Goal: Task Accomplishment & Management: Complete application form

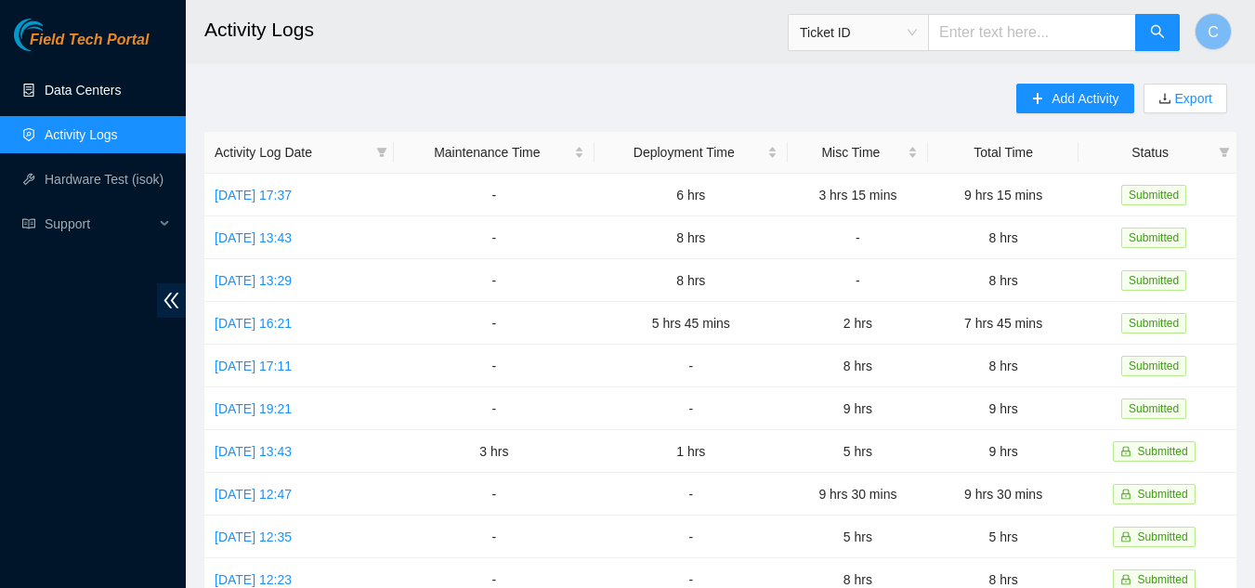
drag, startPoint x: 0, startPoint y: 0, endPoint x: 38, endPoint y: 97, distance: 103.8
click at [45, 98] on link "Data Centers" at bounding box center [83, 90] width 76 height 15
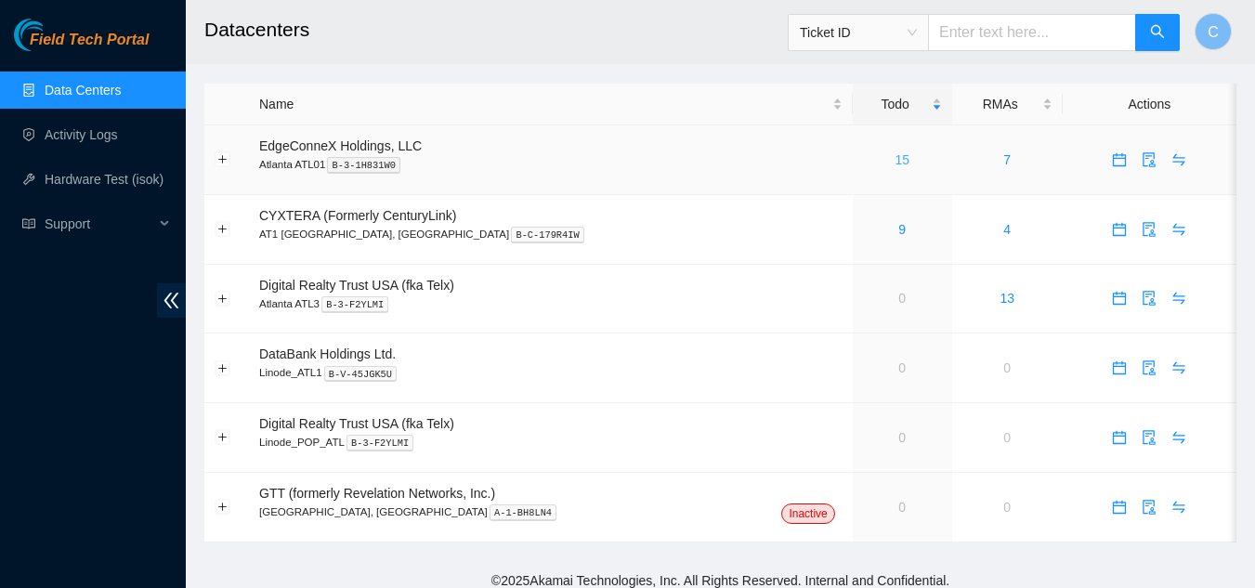
click at [894, 155] on link "15" at bounding box center [901, 159] width 15 height 15
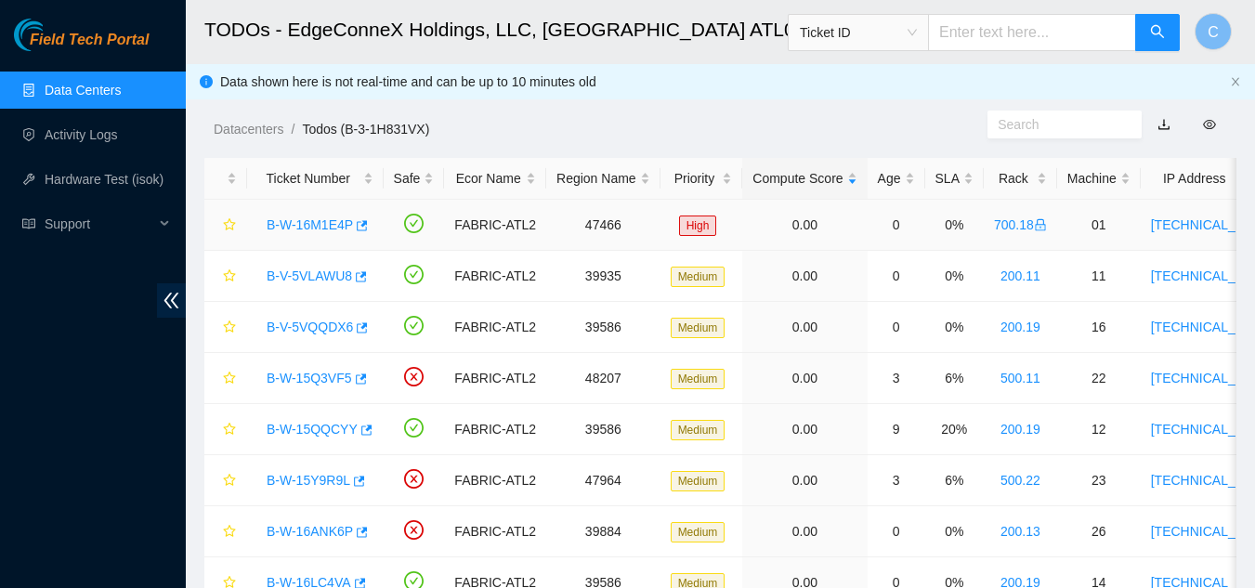
click at [315, 220] on link "B-W-16M1E4P" at bounding box center [310, 224] width 86 height 15
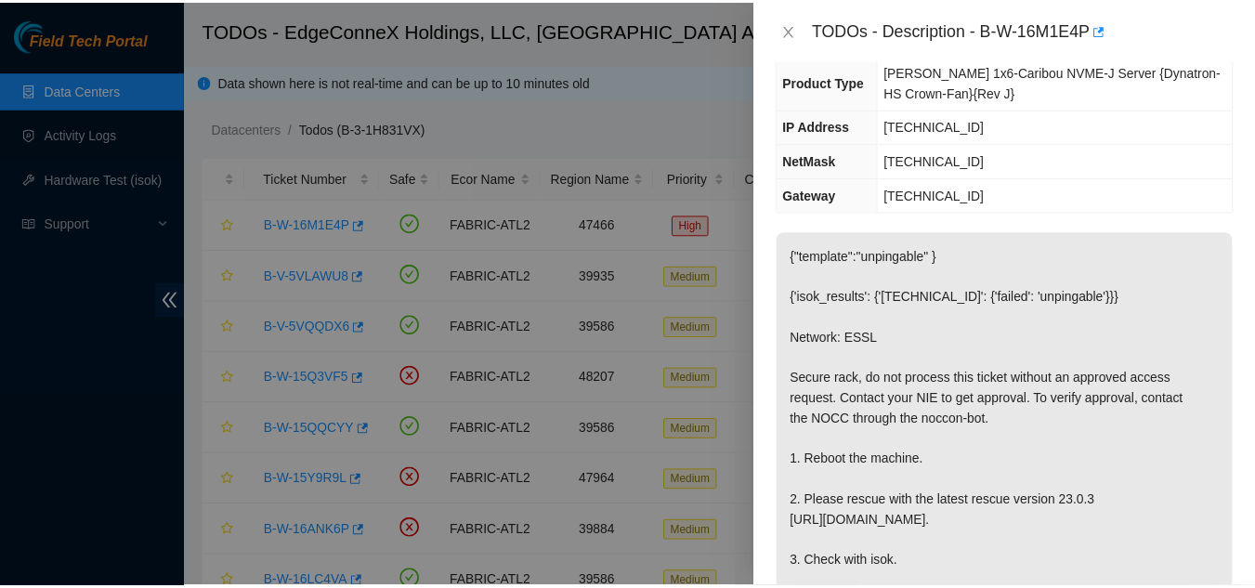
scroll to position [279, 0]
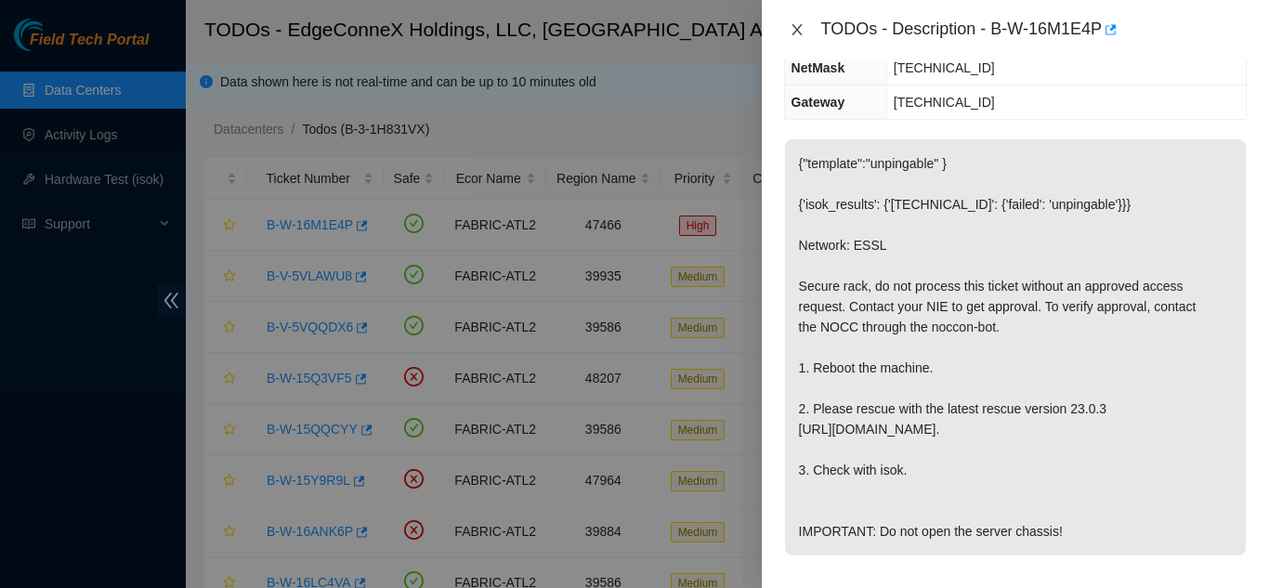
click at [795, 25] on icon "close" at bounding box center [796, 29] width 15 height 15
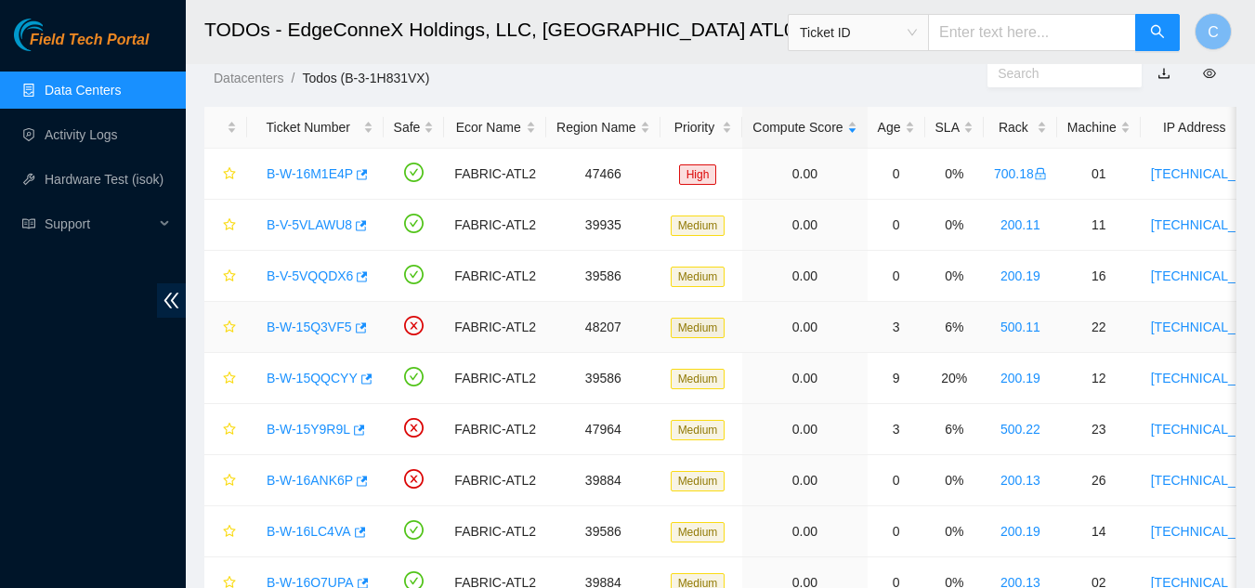
scroll to position [0, 0]
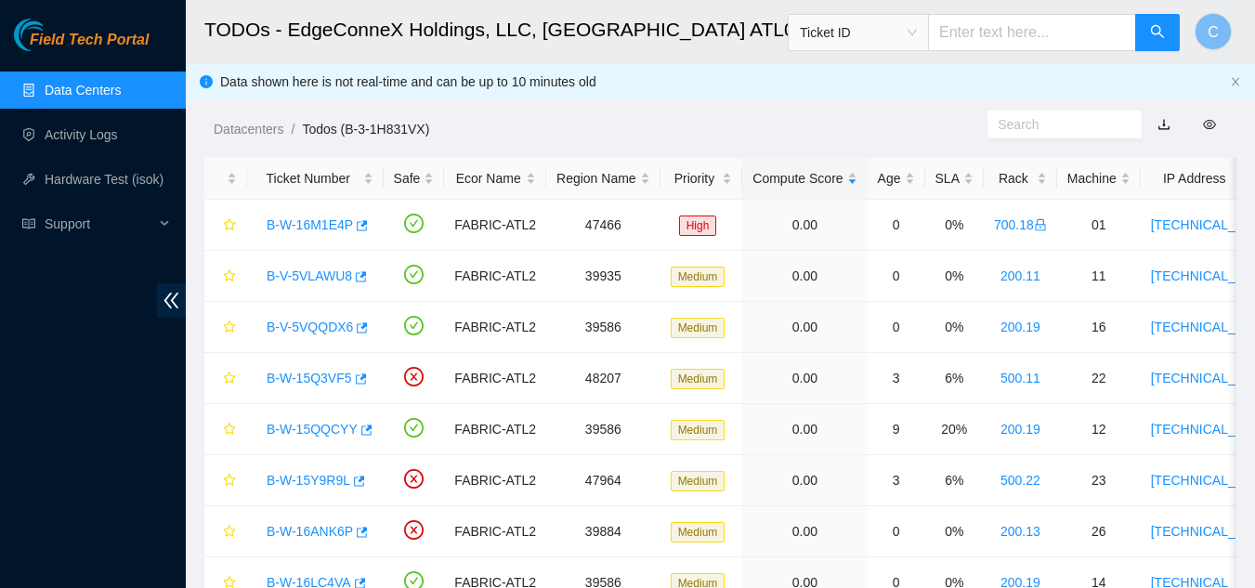
click at [91, 97] on link "Data Centers" at bounding box center [83, 90] width 76 height 15
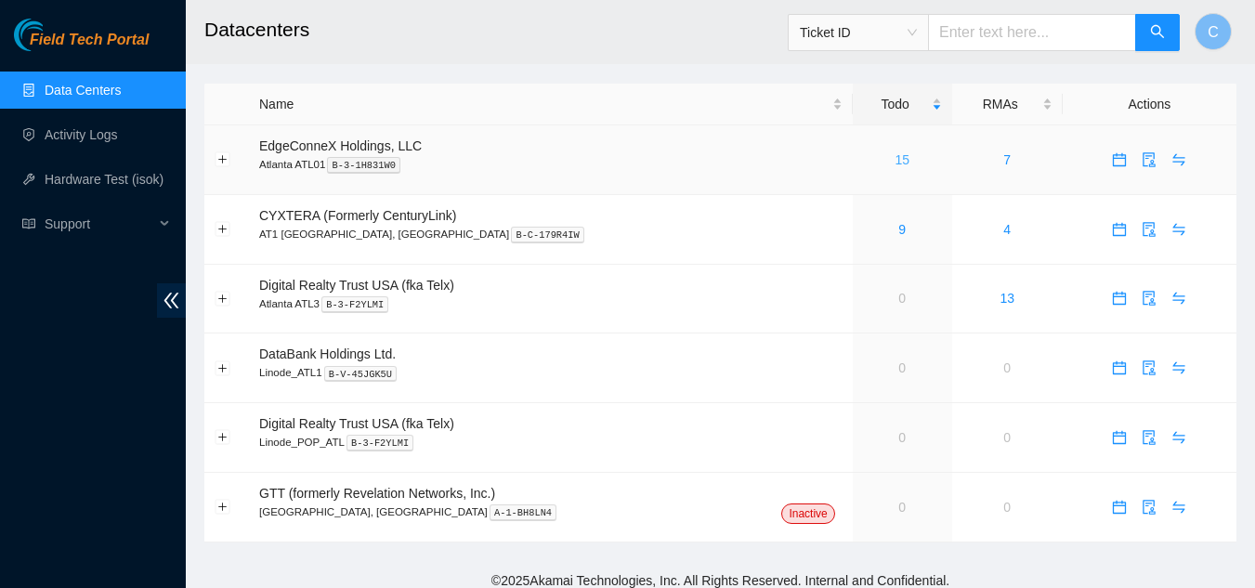
click at [894, 167] on link "15" at bounding box center [901, 159] width 15 height 15
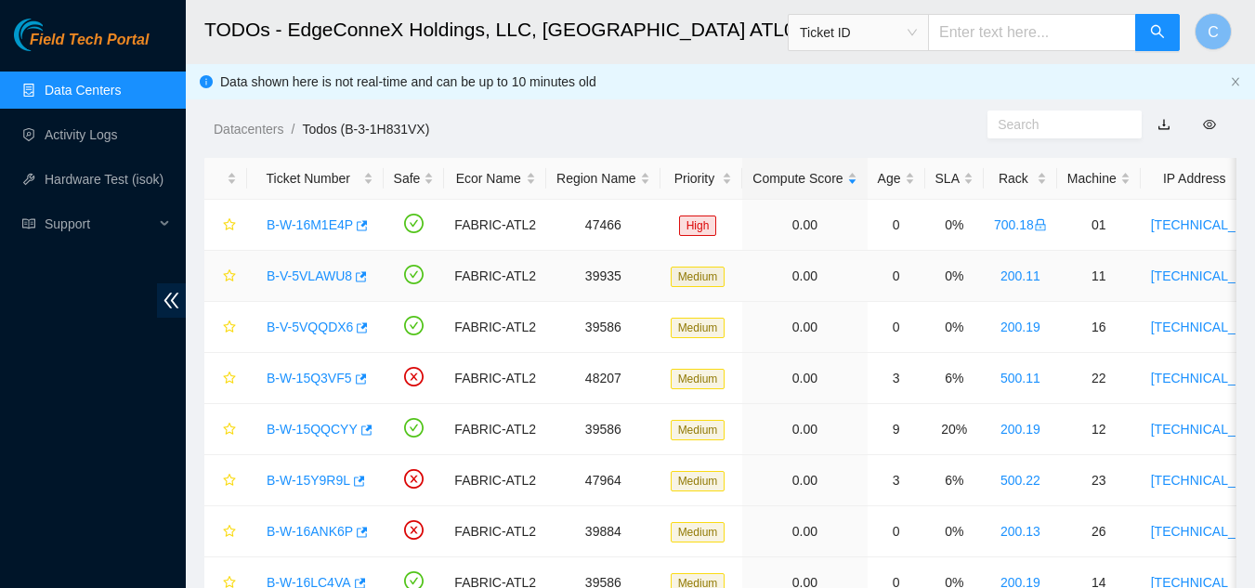
click at [329, 281] on link "B-V-5VLAWU8" at bounding box center [309, 275] width 85 height 15
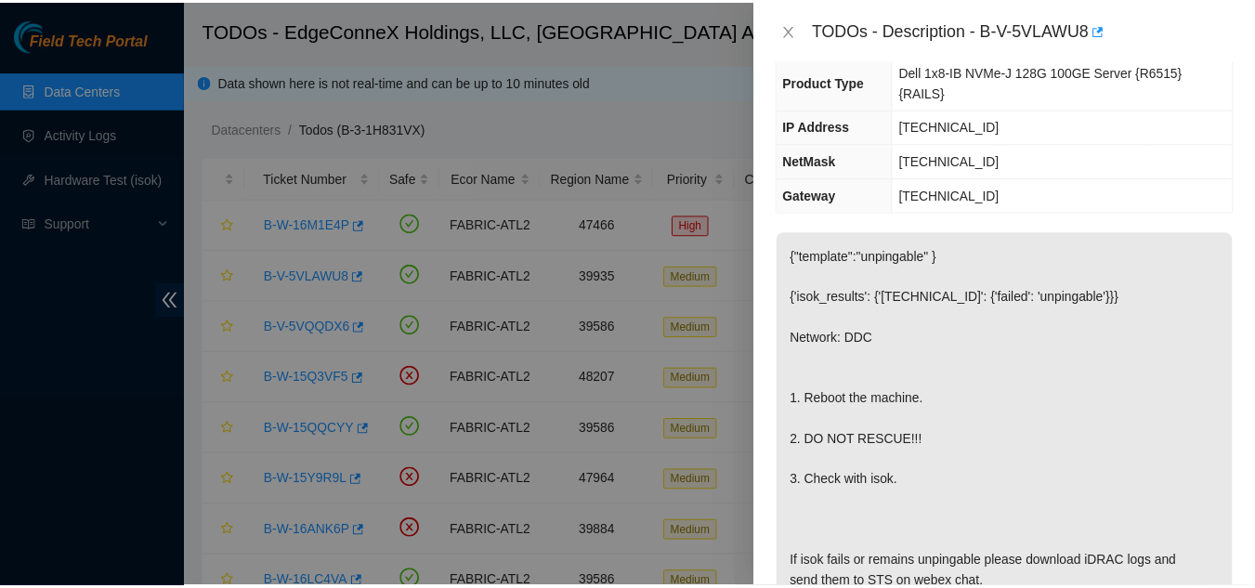
scroll to position [186, 0]
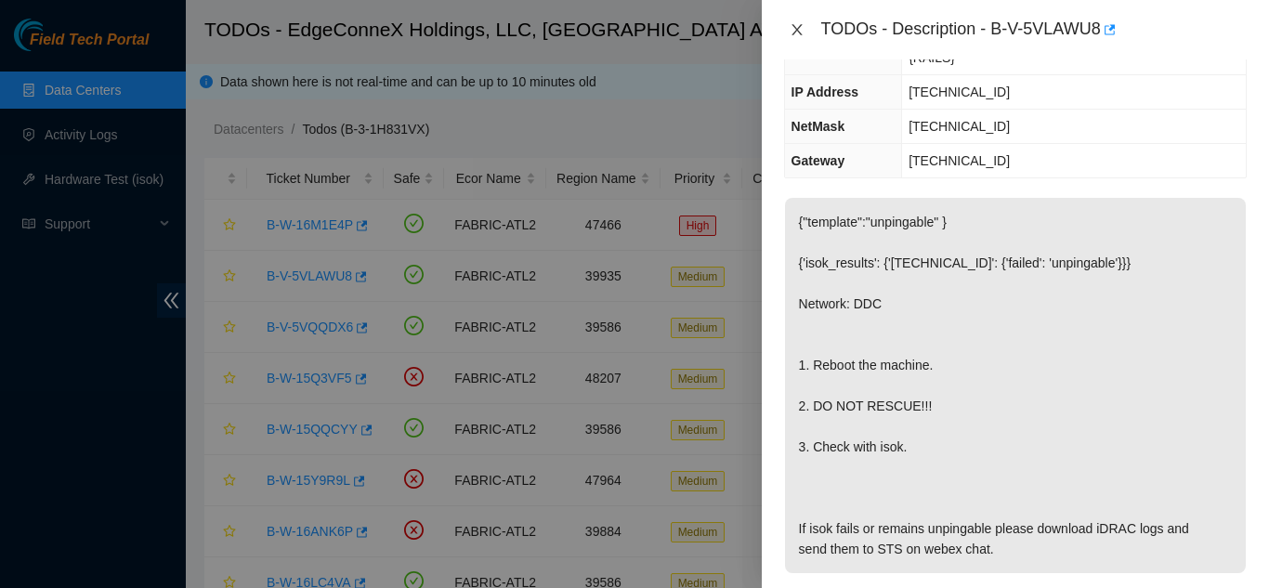
click at [801, 31] on icon "close" at bounding box center [796, 29] width 15 height 15
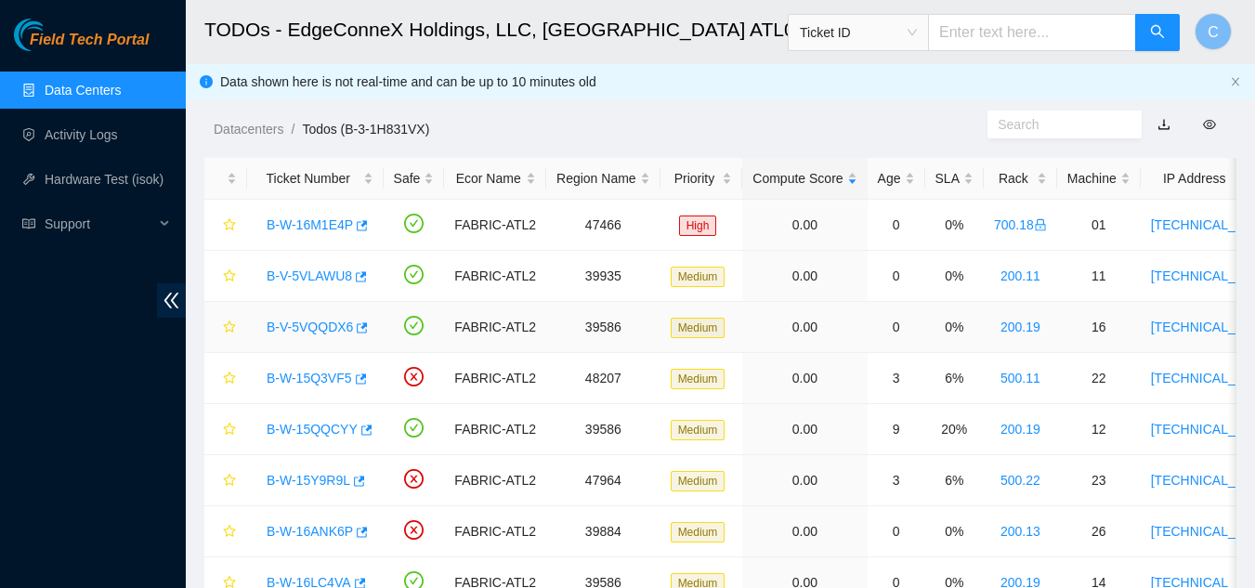
click at [313, 330] on link "B-V-5VQQDX6" at bounding box center [310, 327] width 86 height 15
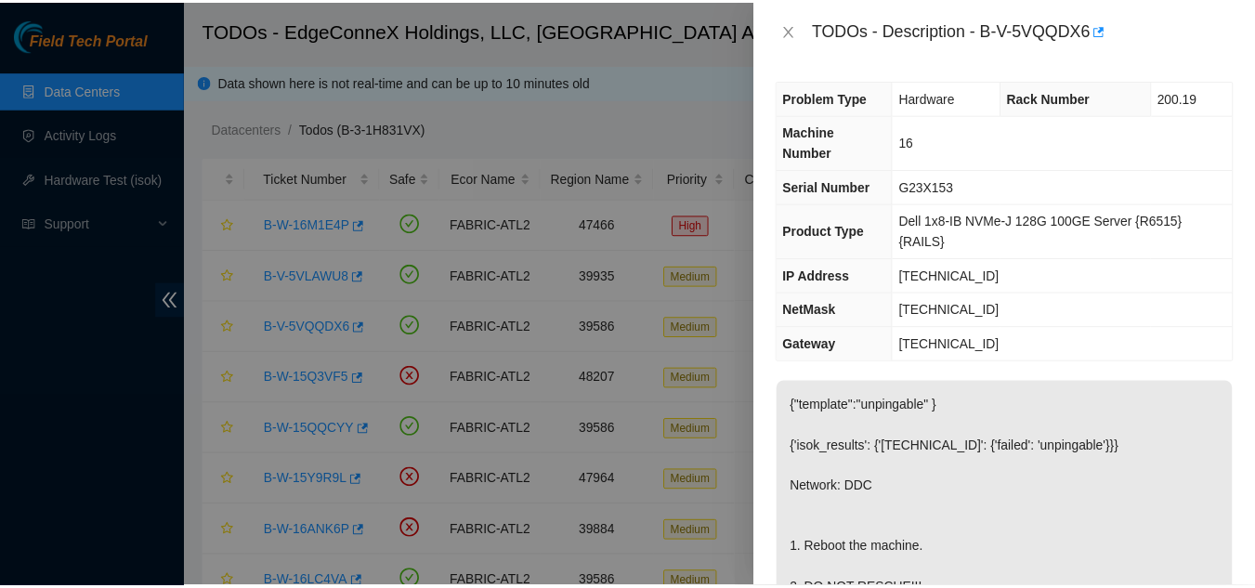
scroll to position [0, 0]
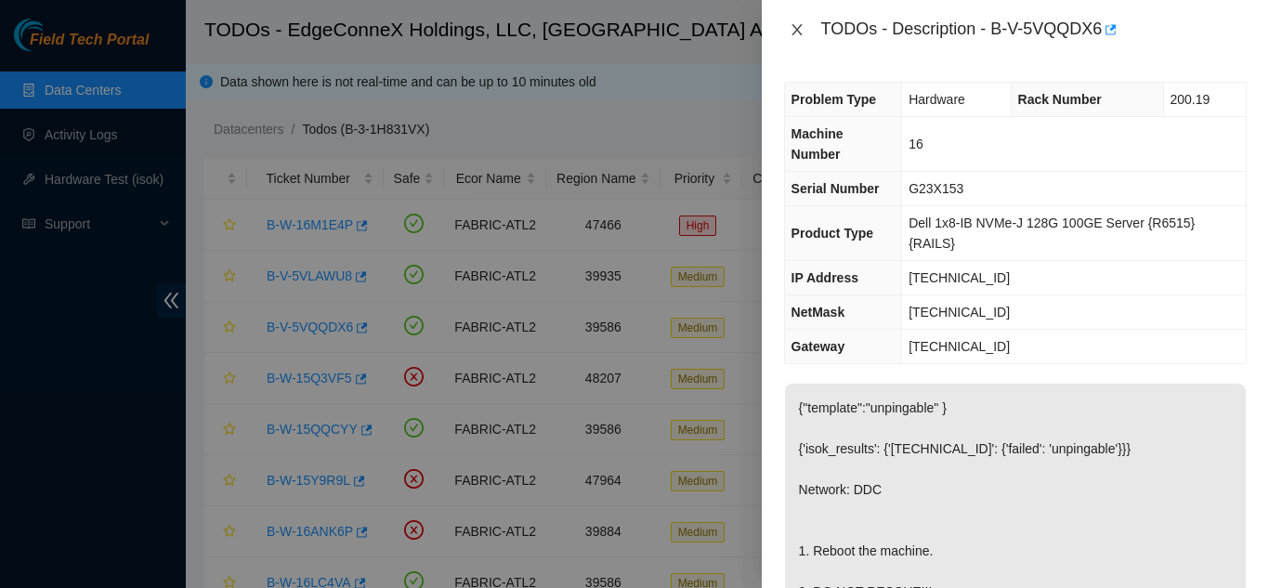
click at [789, 29] on icon "close" at bounding box center [796, 29] width 15 height 15
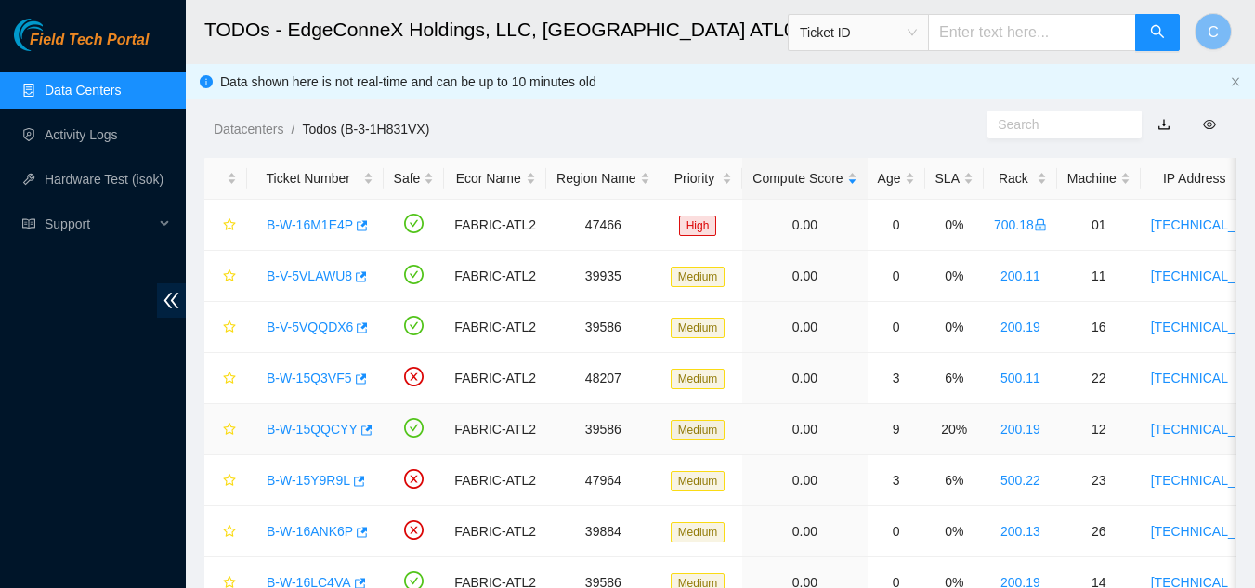
click at [327, 433] on link "B-W-15QQCYY" at bounding box center [312, 429] width 91 height 15
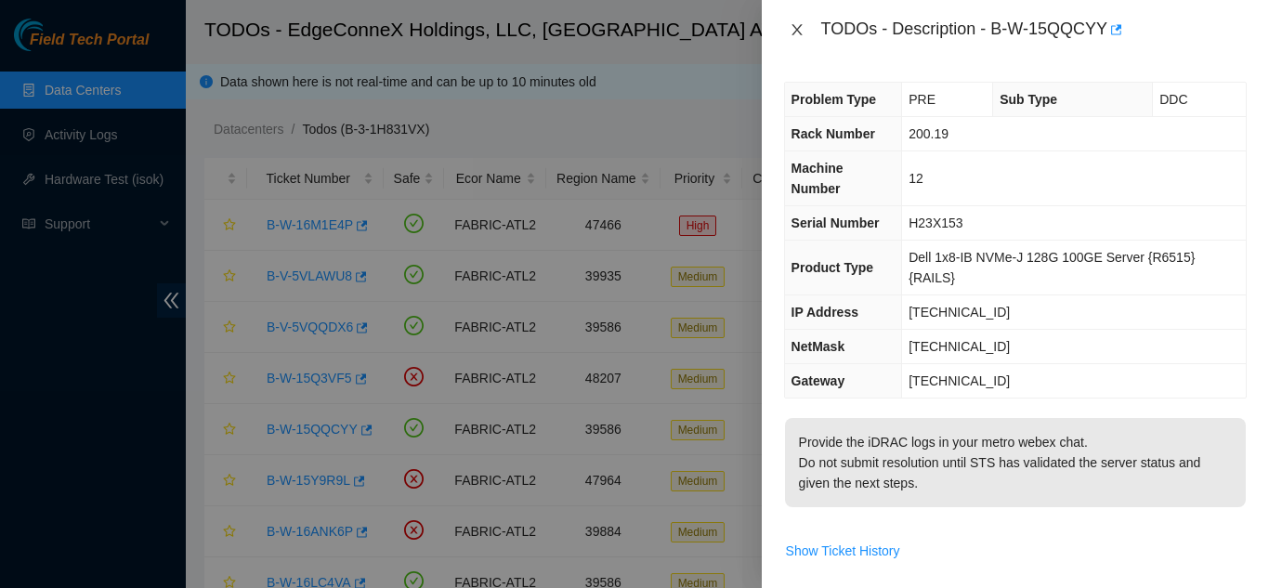
click at [798, 25] on icon "close" at bounding box center [796, 29] width 15 height 15
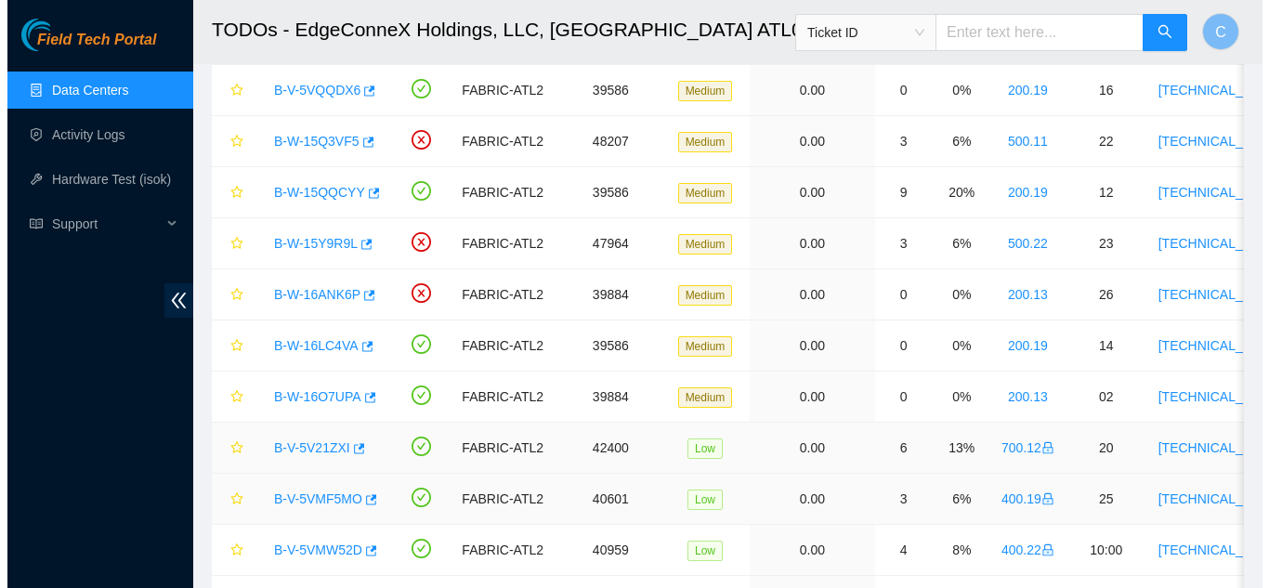
scroll to position [279, 0]
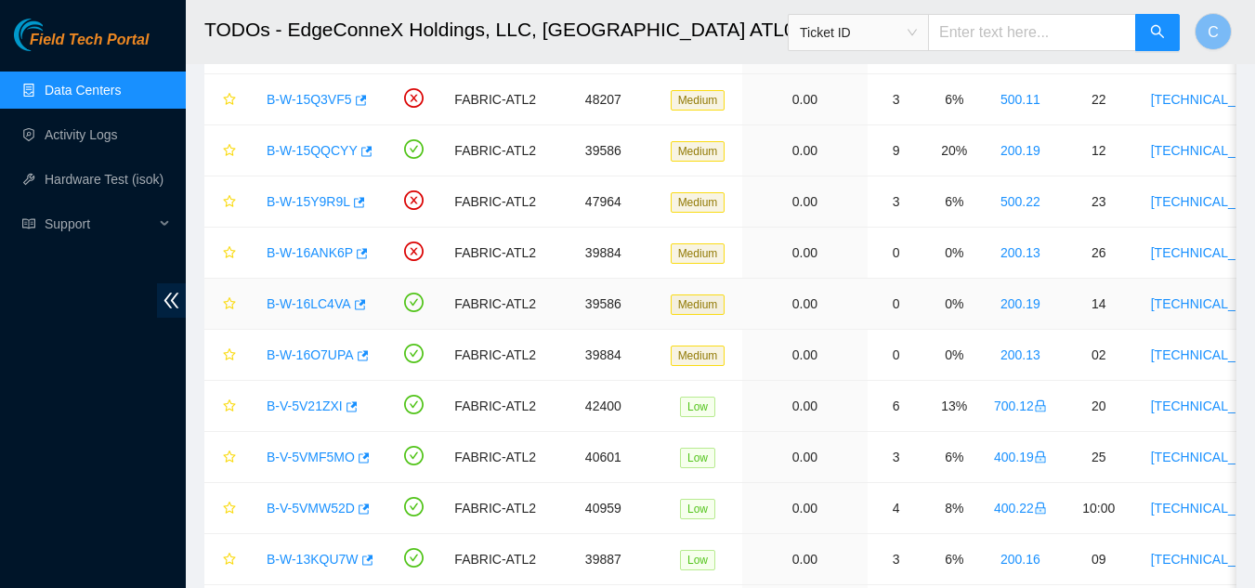
click at [324, 304] on link "B-W-16LC4VA" at bounding box center [309, 303] width 85 height 15
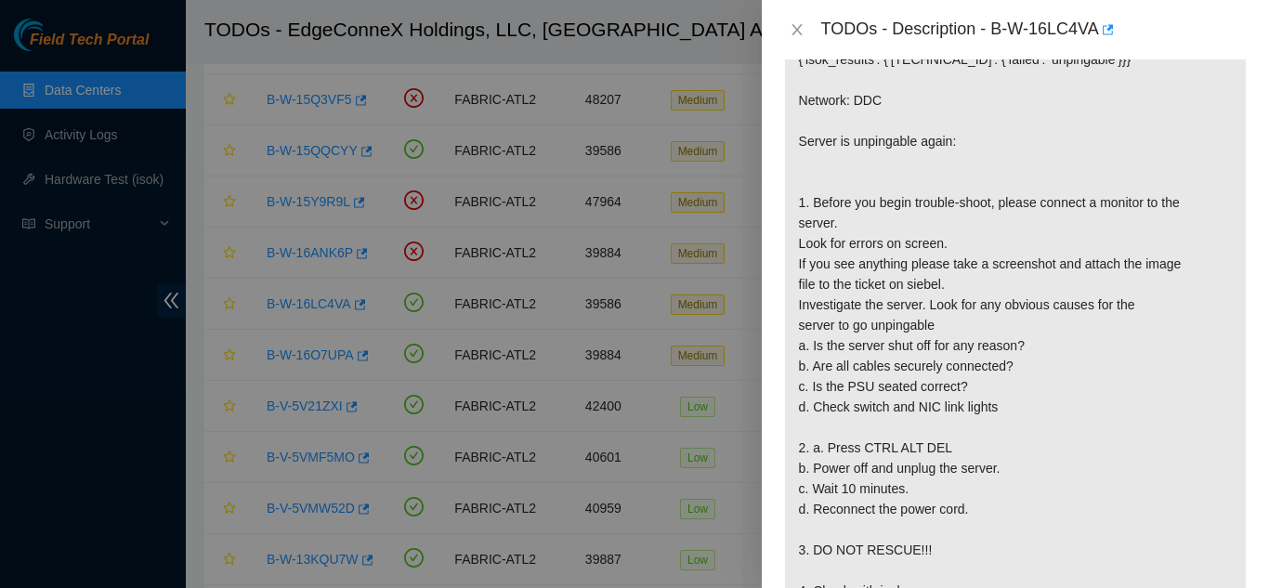
scroll to position [464, 0]
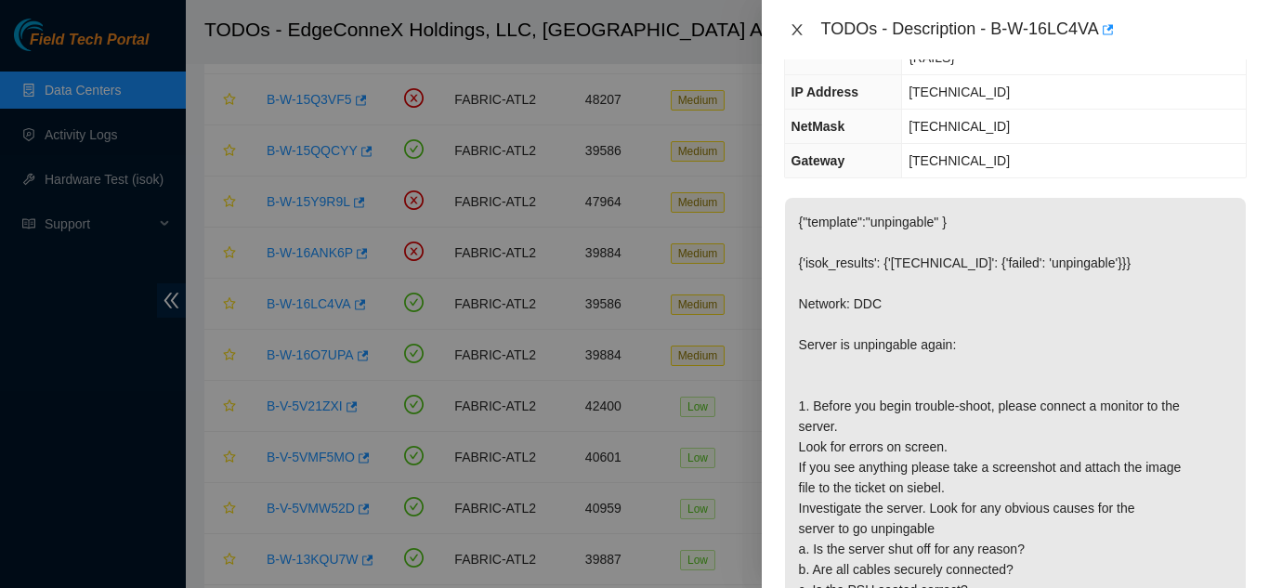
click at [790, 32] on icon "close" at bounding box center [796, 29] width 15 height 15
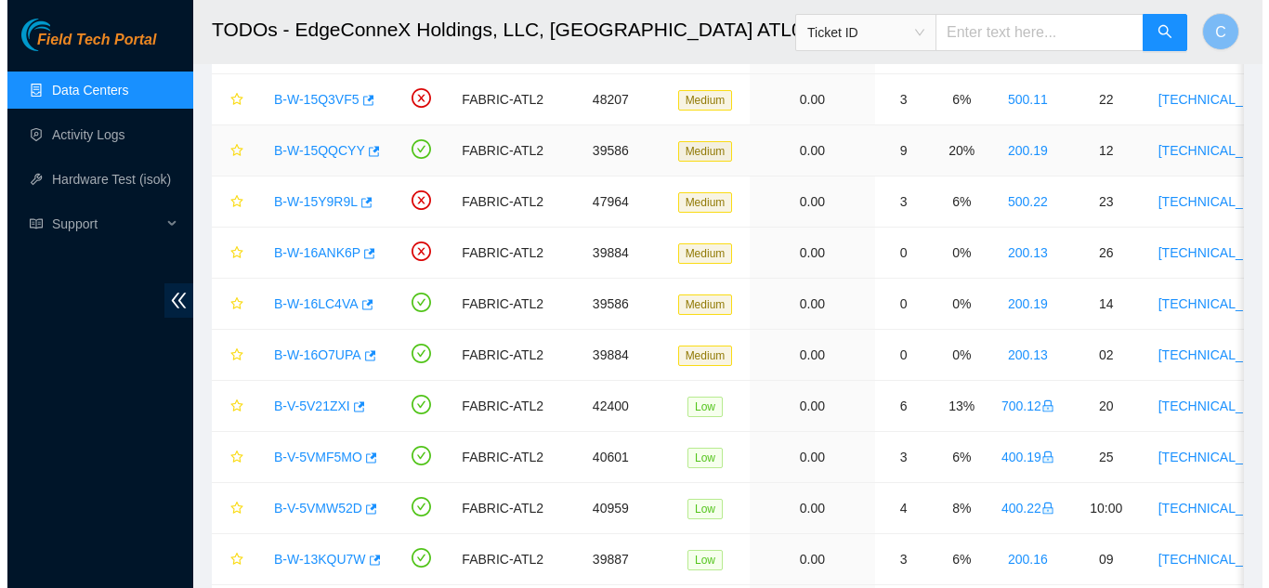
scroll to position [227, 0]
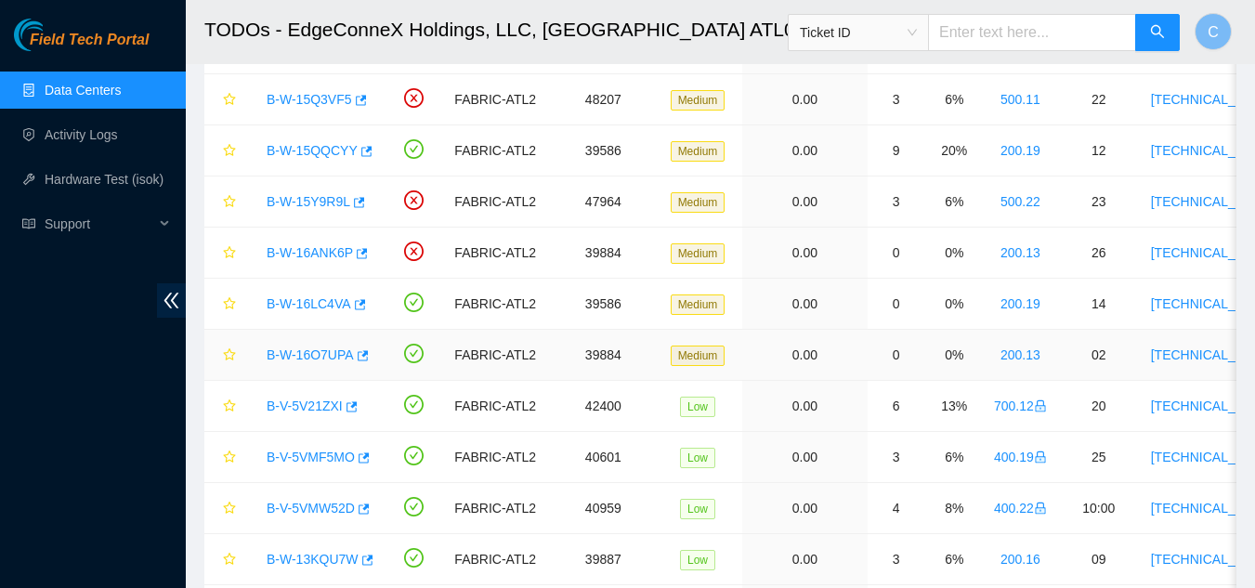
click at [302, 355] on link "B-W-16O7UPA" at bounding box center [310, 354] width 87 height 15
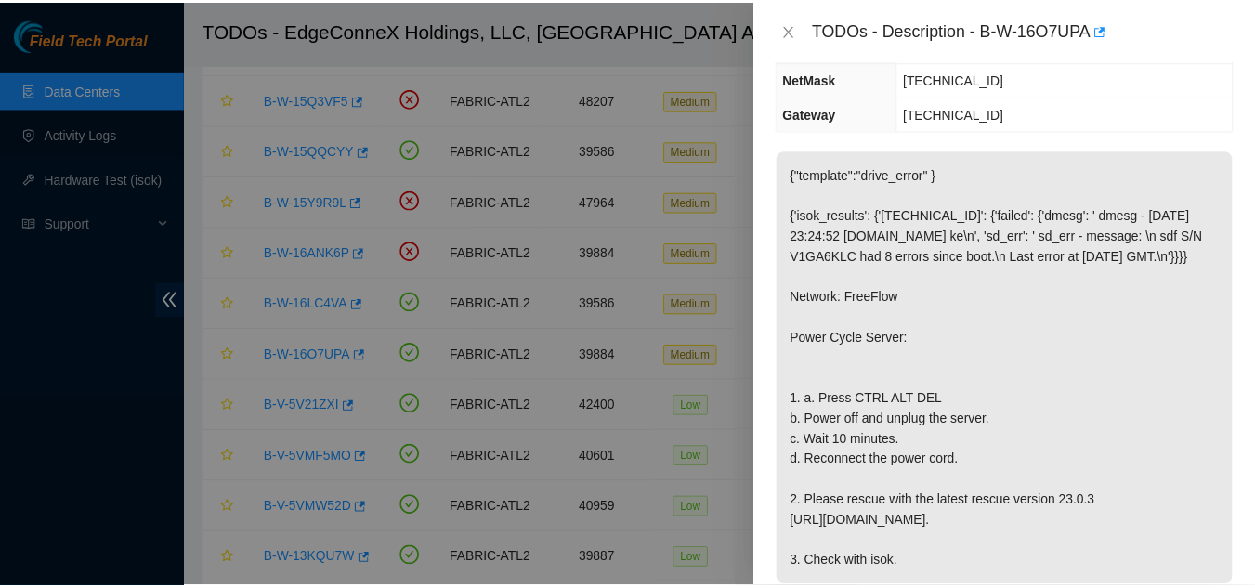
scroll to position [165, 0]
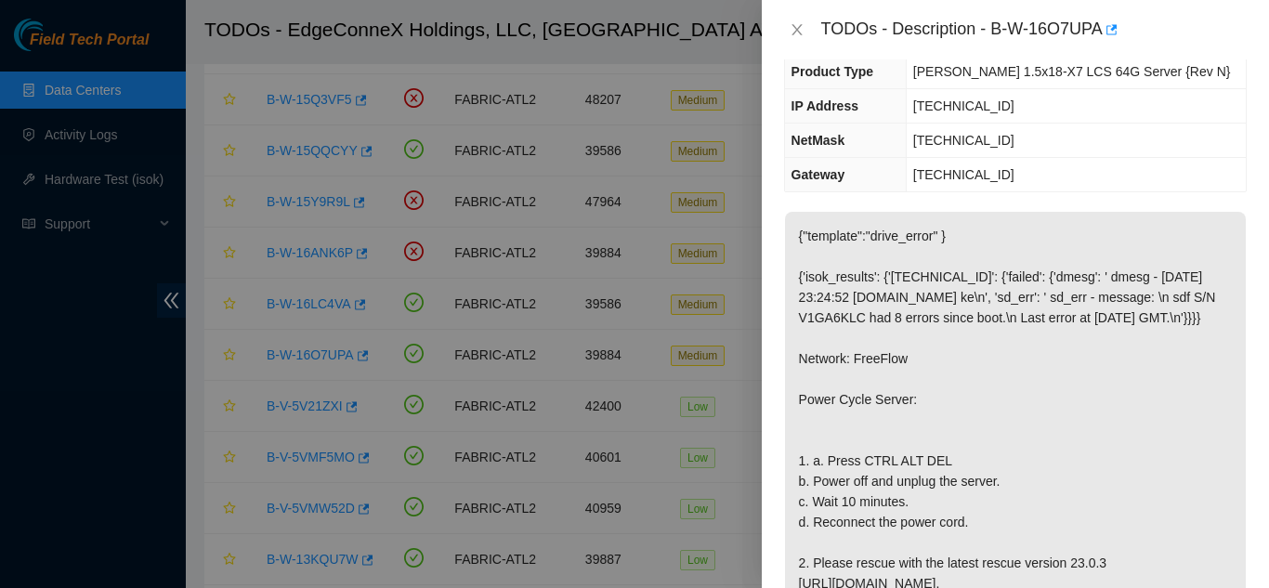
click at [793, 20] on div "TODOs - Description - B-W-16O7UPA" at bounding box center [1015, 30] width 463 height 30
click at [795, 27] on icon "close" at bounding box center [796, 29] width 10 height 11
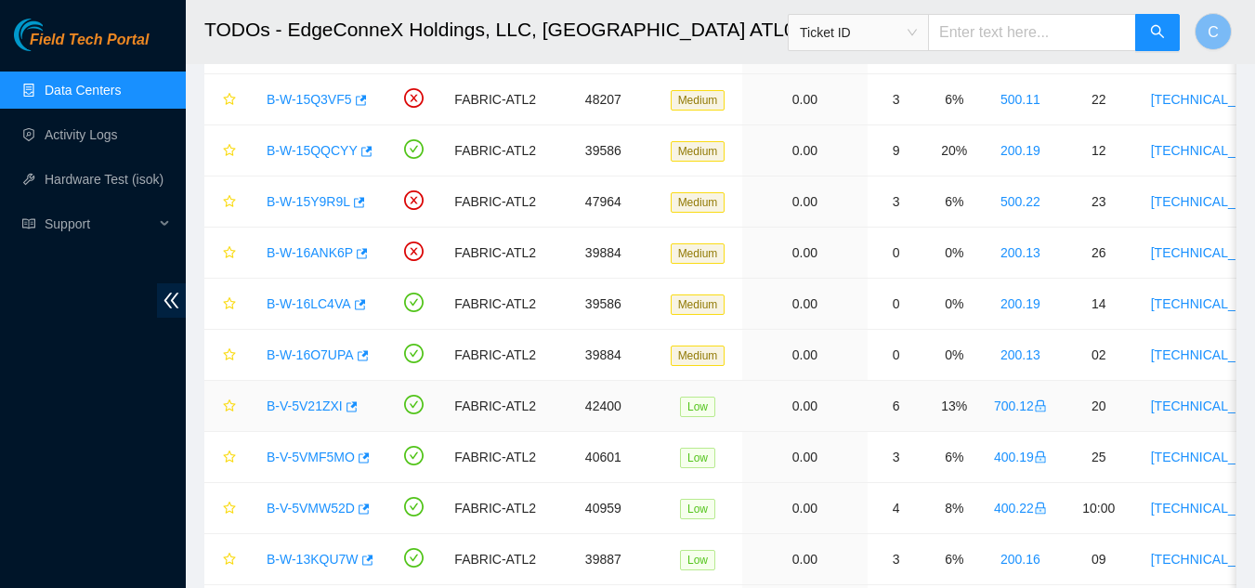
click at [309, 406] on link "B-V-5V21ZXI" at bounding box center [305, 405] width 76 height 15
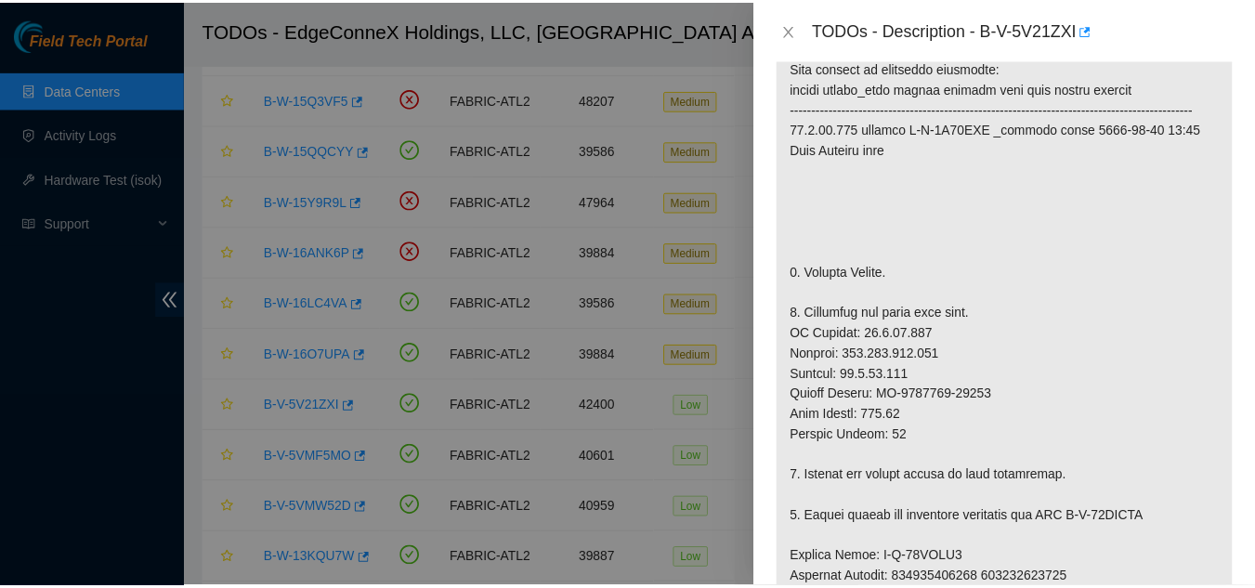
scroll to position [93, 0]
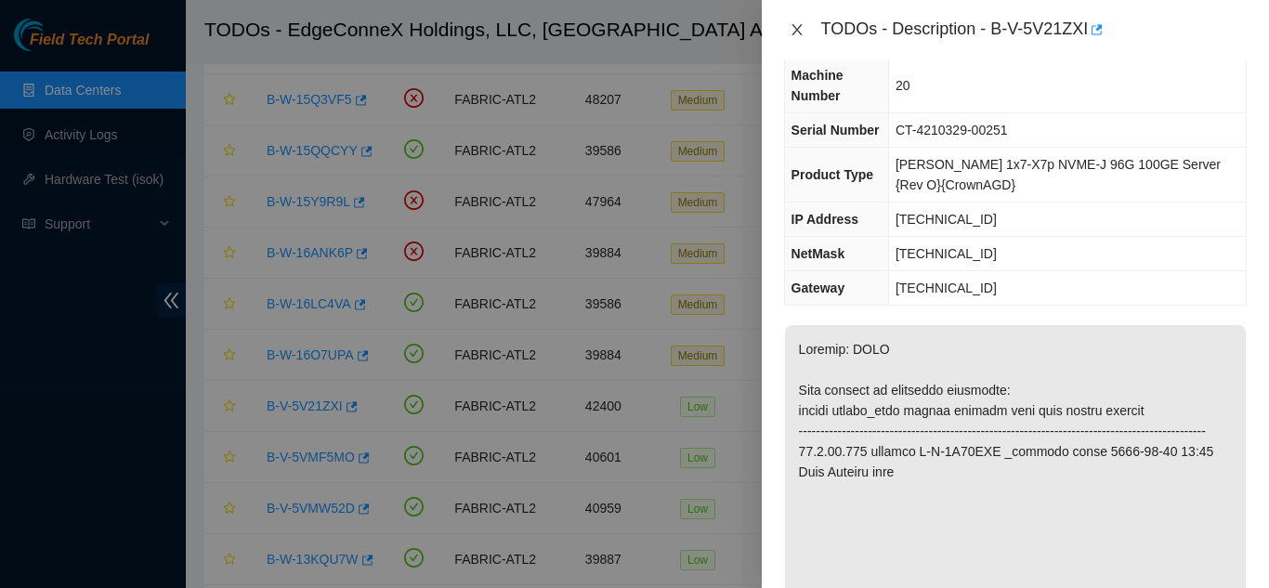
click at [792, 27] on icon "close" at bounding box center [796, 29] width 15 height 15
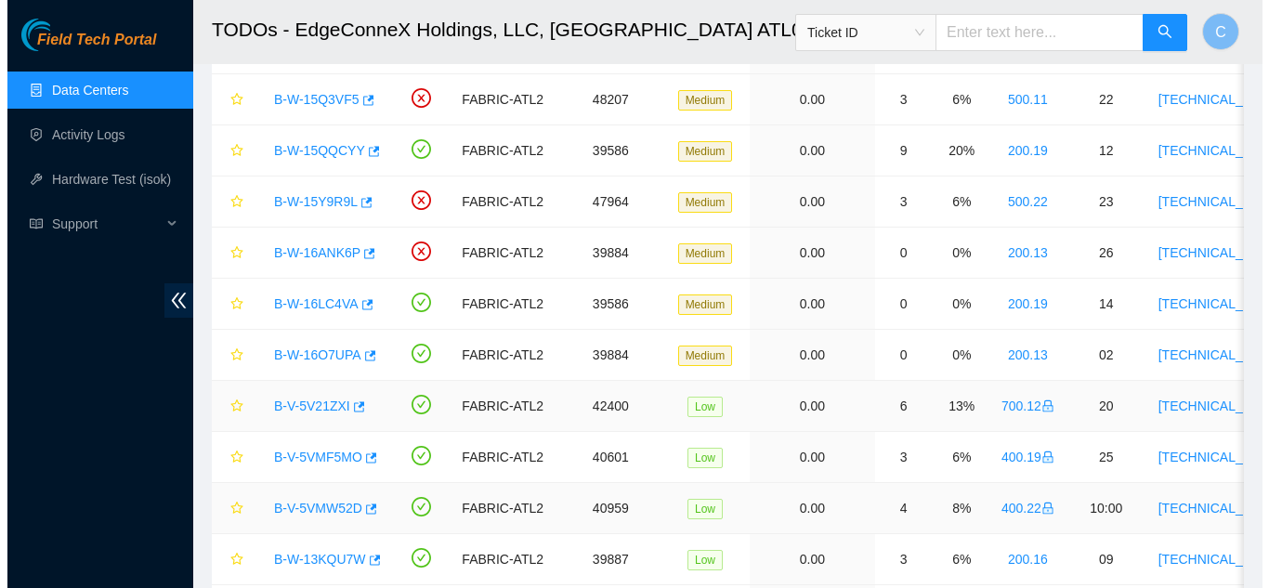
scroll to position [134, 0]
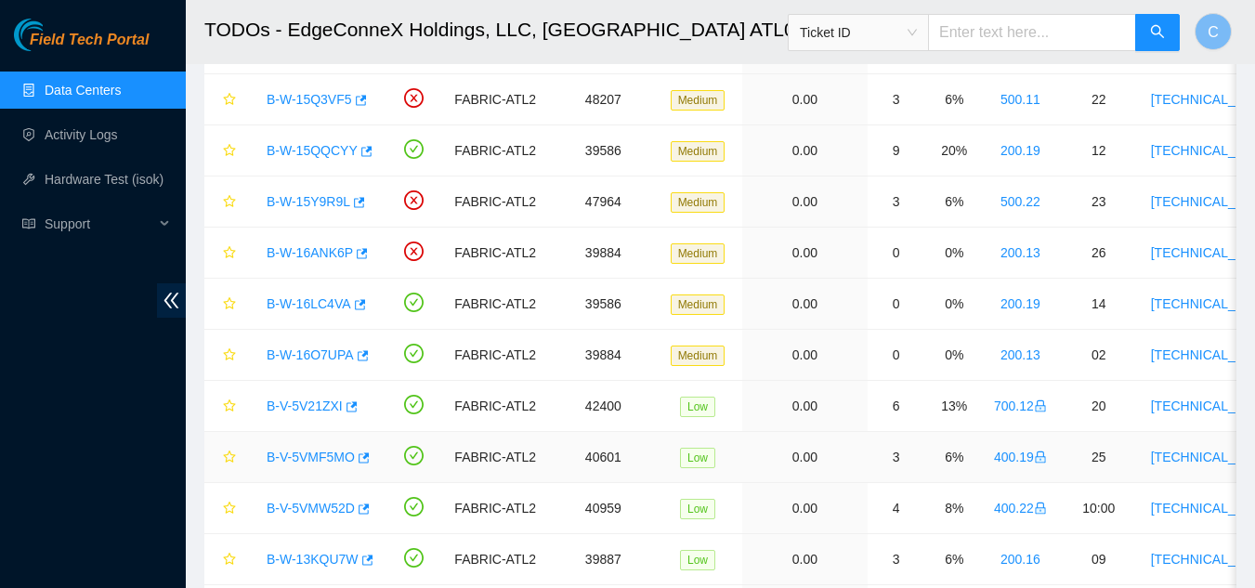
click at [295, 456] on link "B-V-5VMF5MO" at bounding box center [311, 457] width 88 height 15
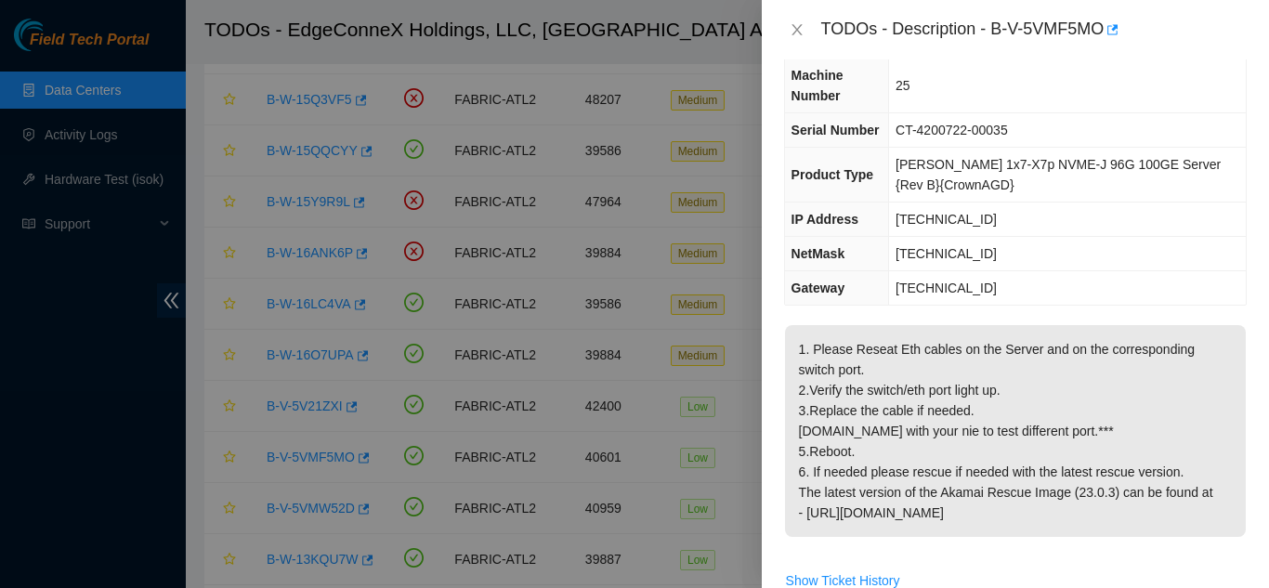
scroll to position [0, 0]
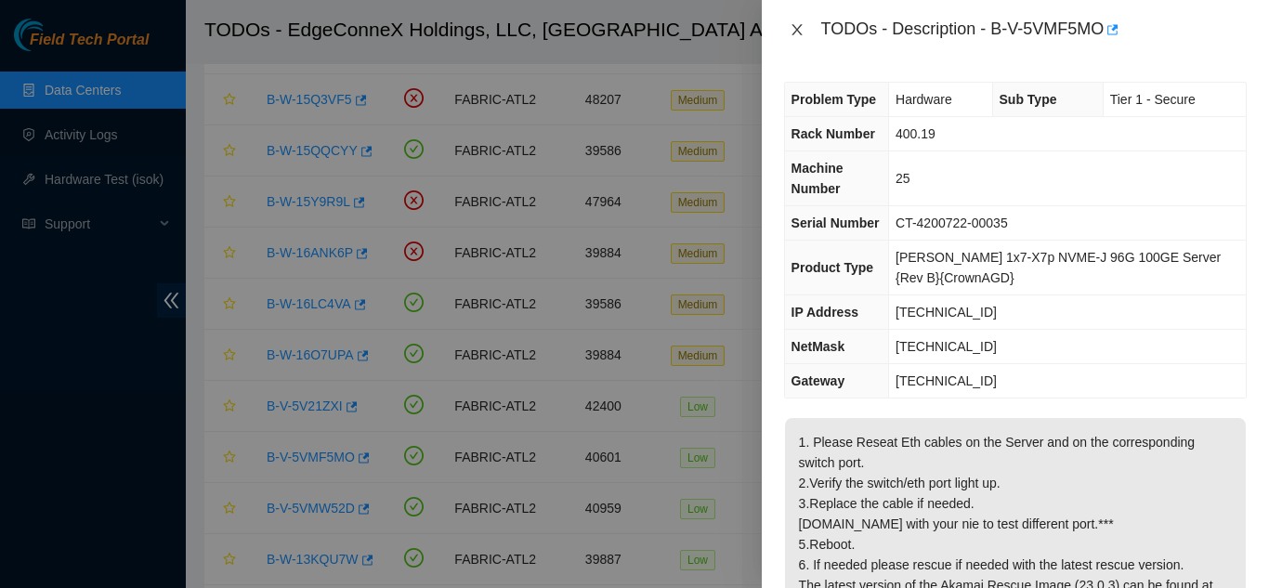
click at [789, 32] on icon "close" at bounding box center [796, 29] width 15 height 15
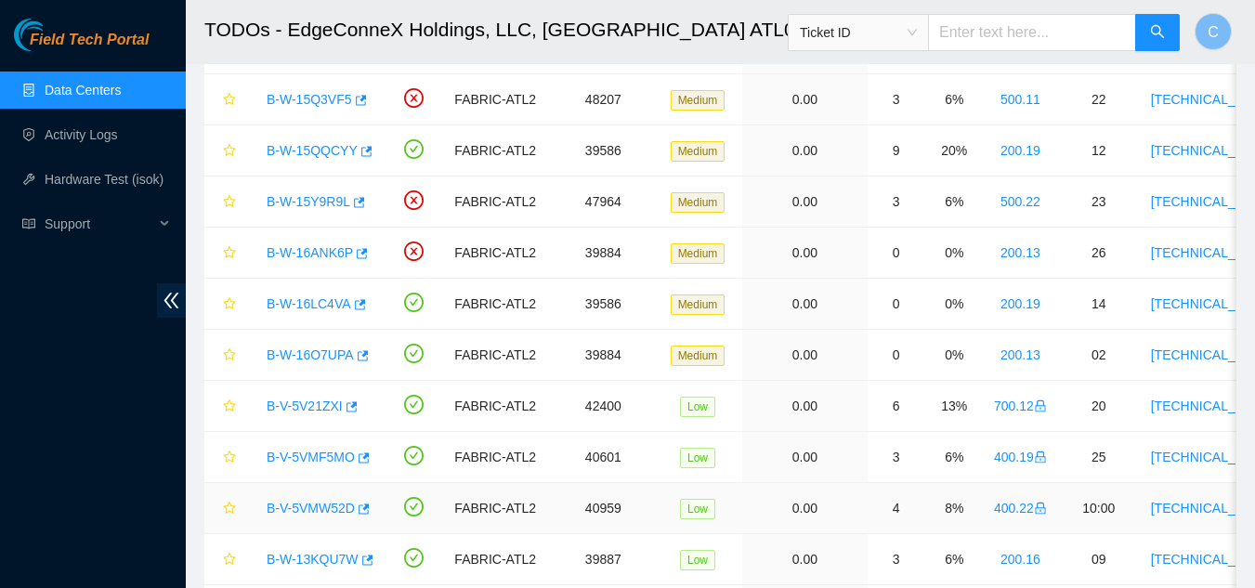
drag, startPoint x: 332, startPoint y: 507, endPoint x: 346, endPoint y: 508, distance: 14.9
click at [332, 507] on link "B-V-5VMW52D" at bounding box center [311, 508] width 88 height 15
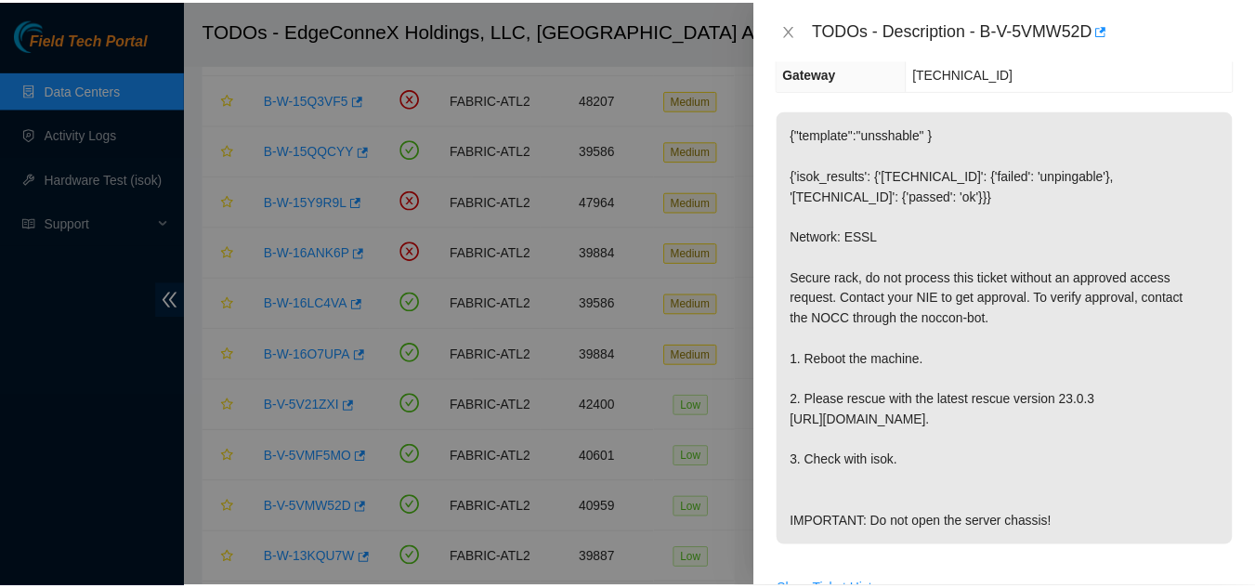
scroll to position [279, 0]
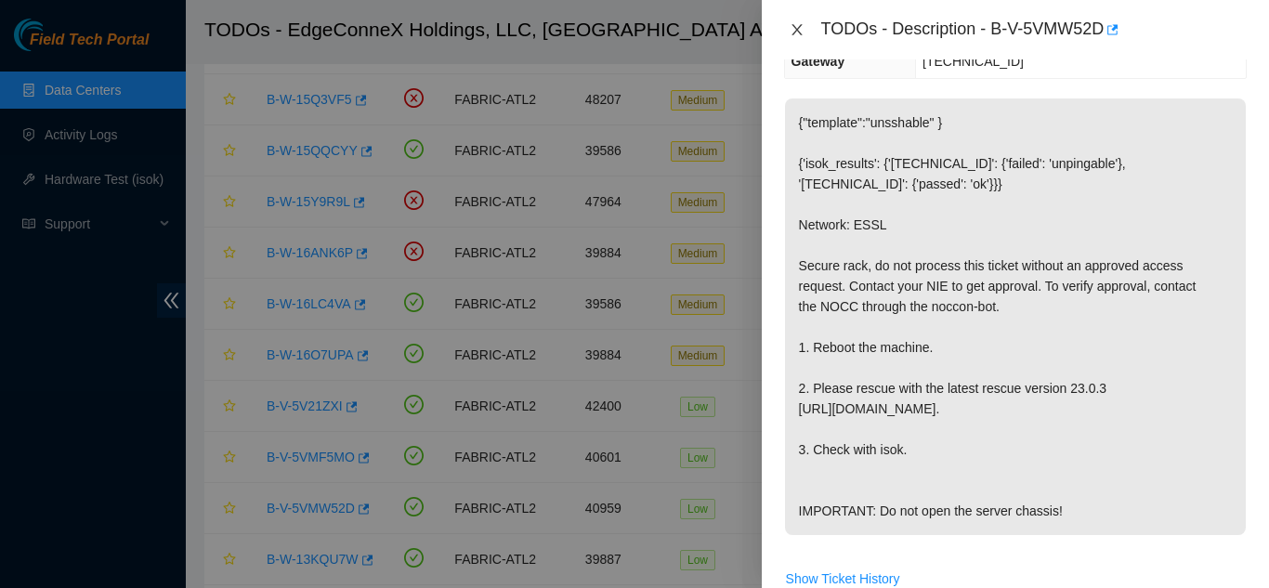
click at [795, 25] on icon "close" at bounding box center [796, 29] width 15 height 15
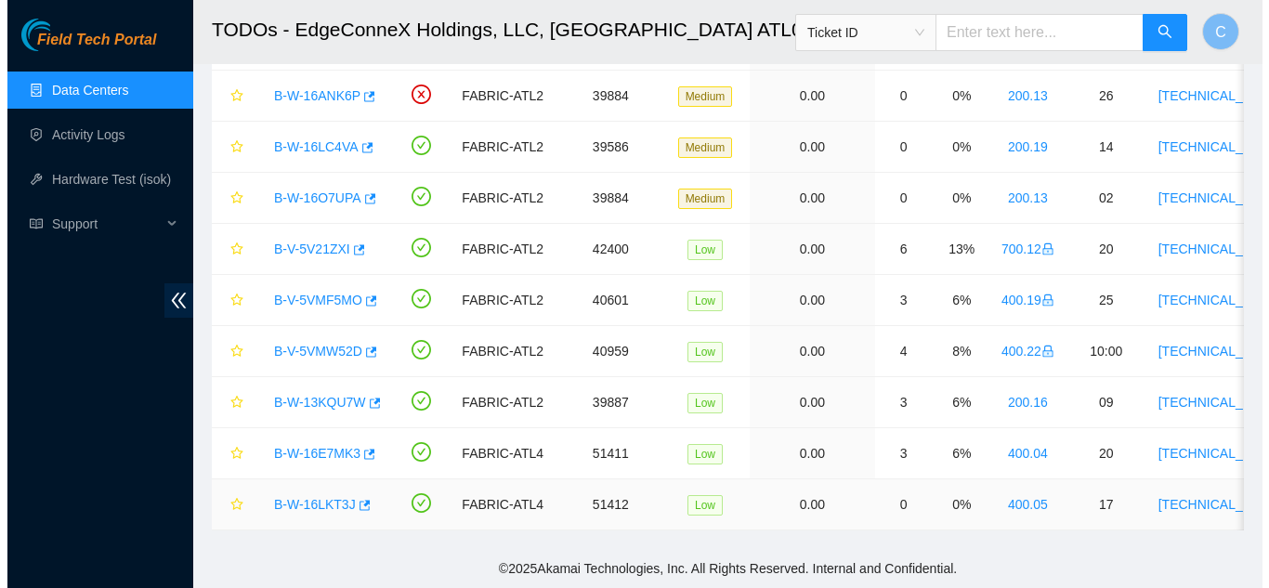
scroll to position [450, 0]
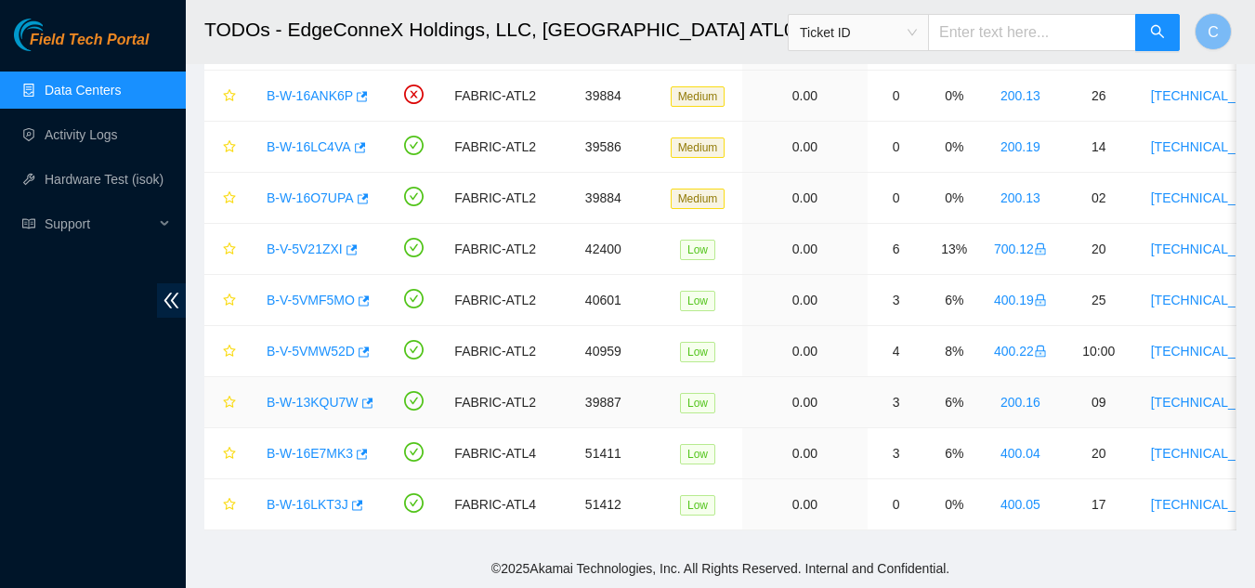
click at [318, 395] on link "B-W-13KQU7W" at bounding box center [313, 402] width 92 height 15
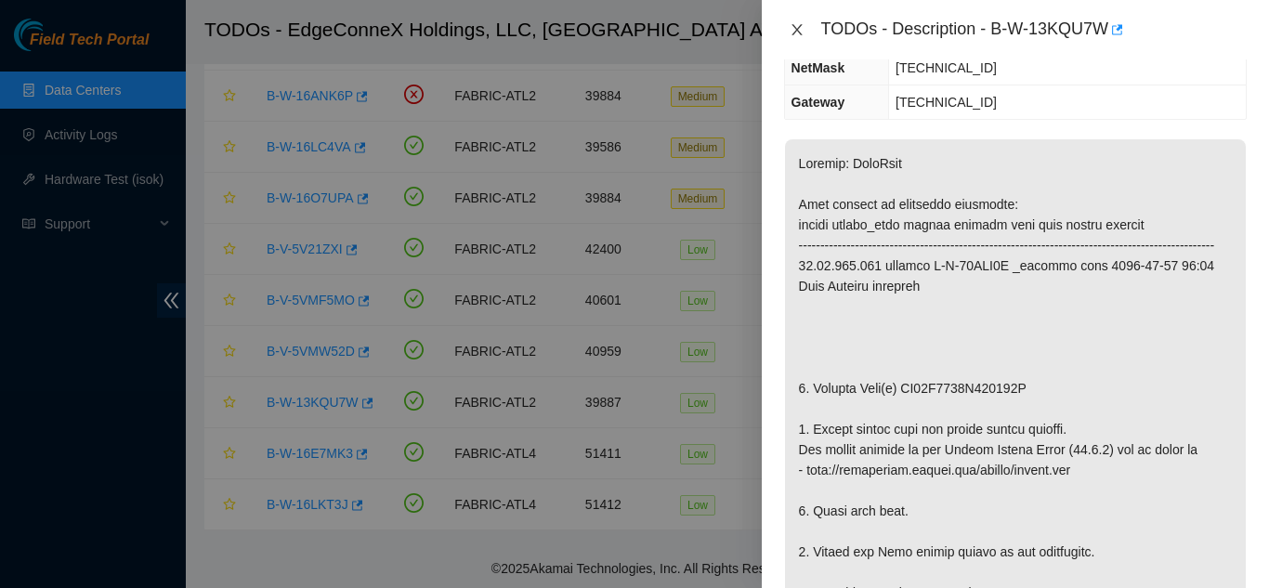
drag, startPoint x: 800, startPoint y: 28, endPoint x: 815, endPoint y: 50, distance: 26.8
click at [798, 28] on icon "close" at bounding box center [796, 29] width 15 height 15
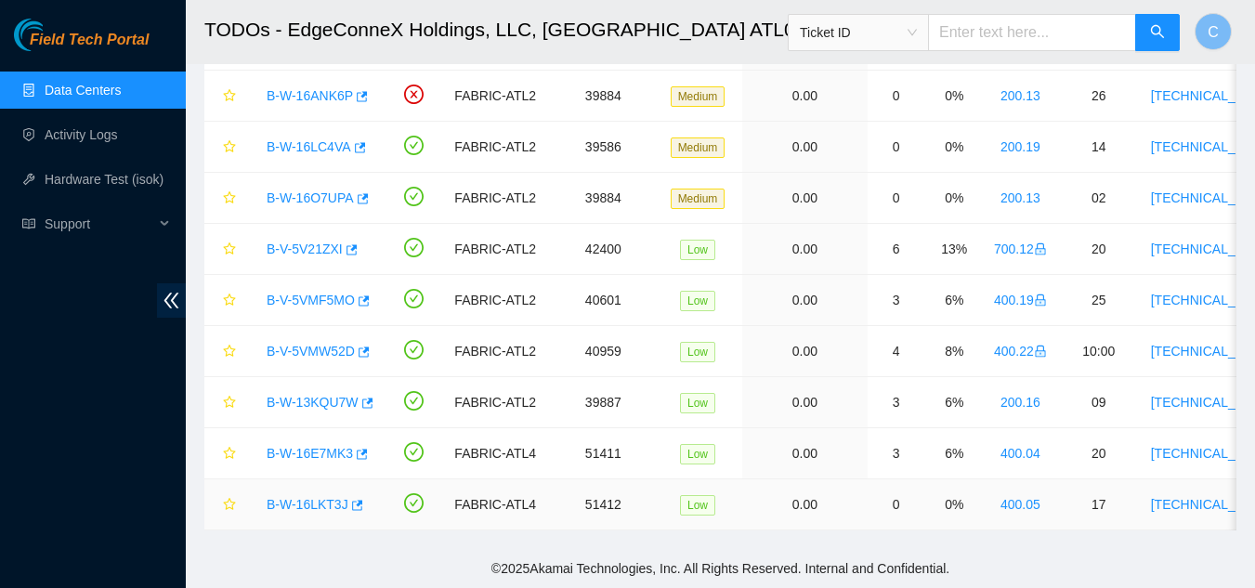
click at [318, 497] on link "B-W-16LKT3J" at bounding box center [308, 504] width 82 height 15
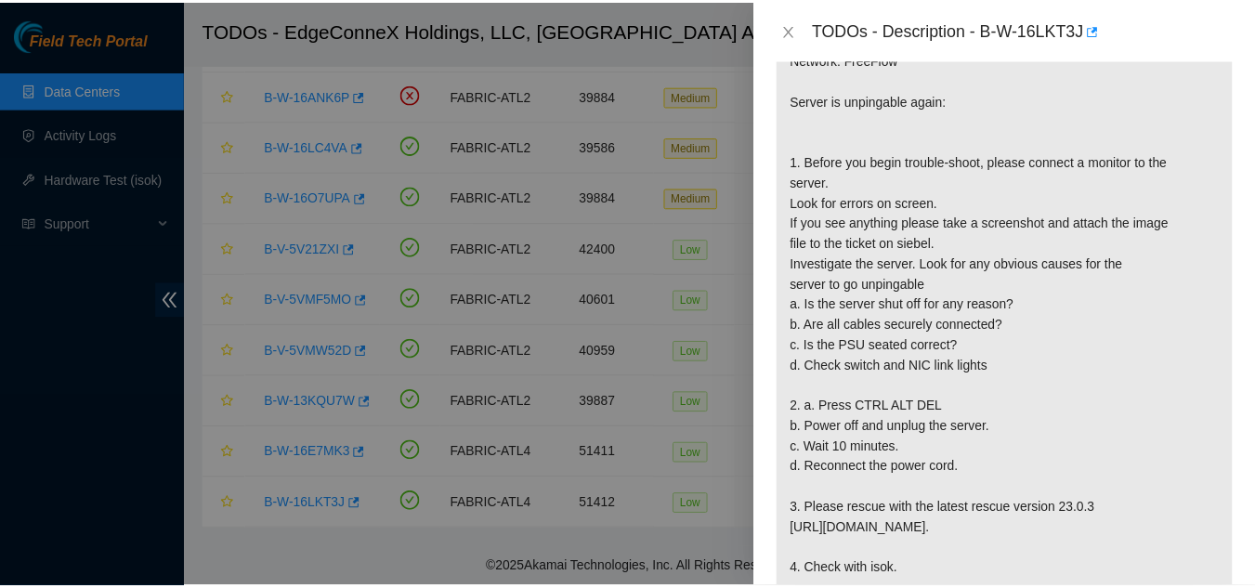
scroll to position [372, 0]
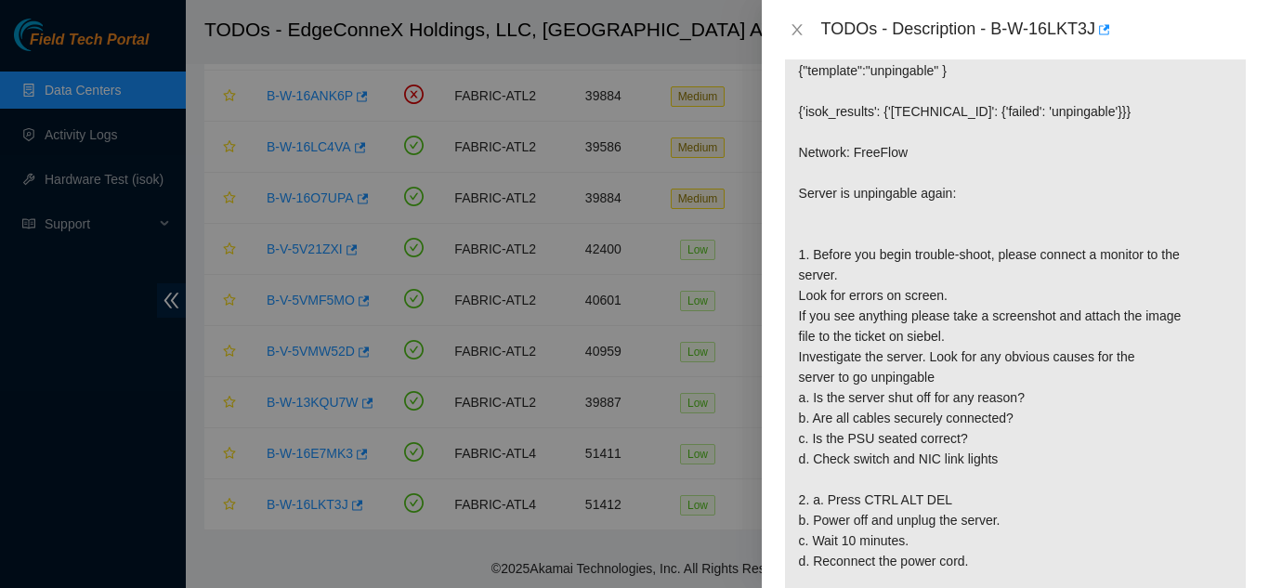
click at [800, 40] on div "TODOs - Description - B-W-16LKT3J" at bounding box center [1015, 30] width 463 height 30
click at [793, 32] on icon "close" at bounding box center [796, 29] width 15 height 15
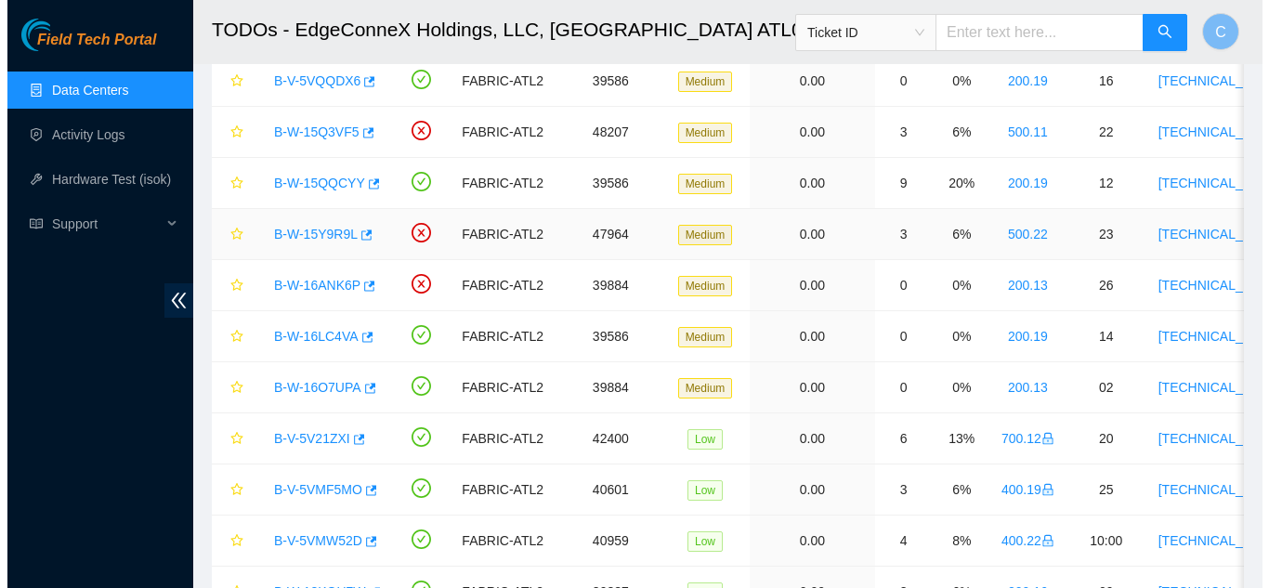
scroll to position [171, 0]
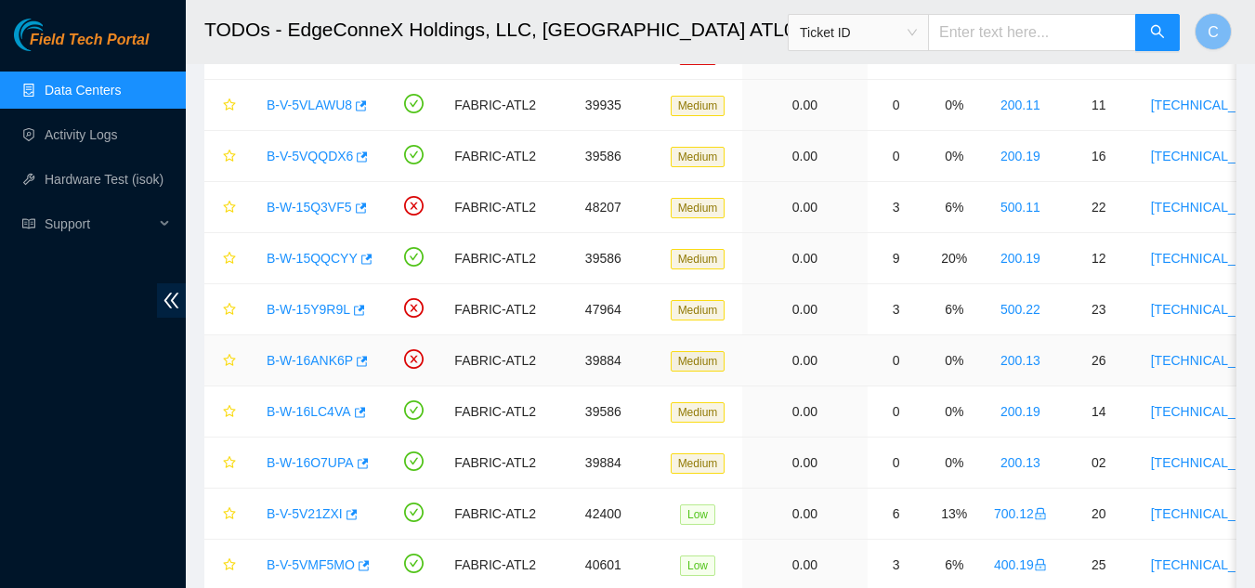
click at [324, 359] on link "B-W-16ANK6P" at bounding box center [310, 360] width 86 height 15
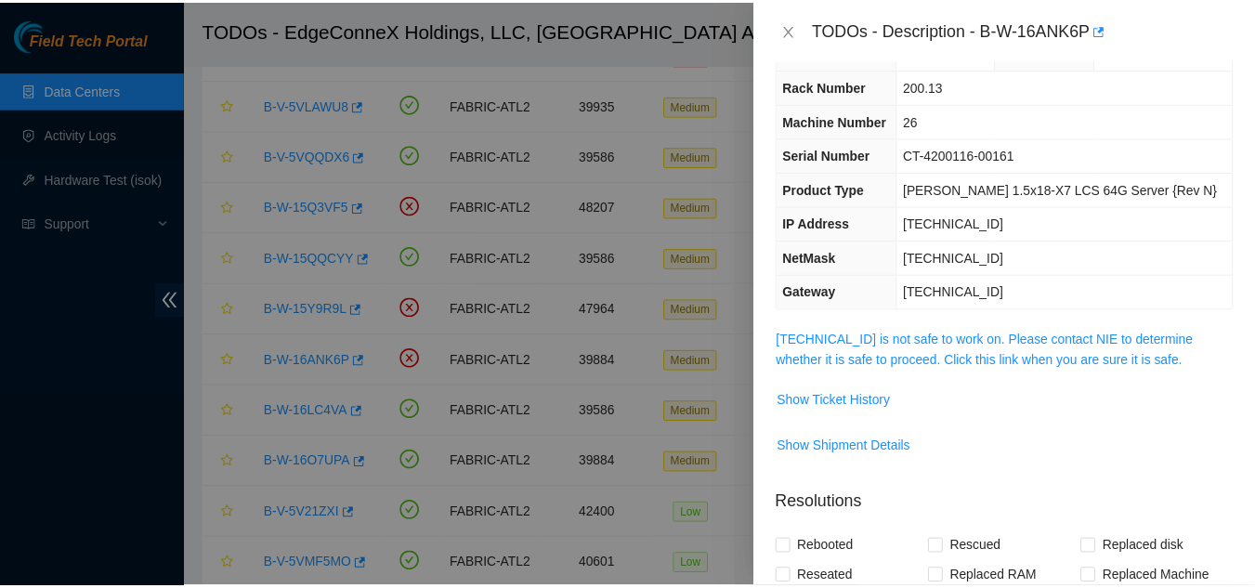
scroll to position [93, 0]
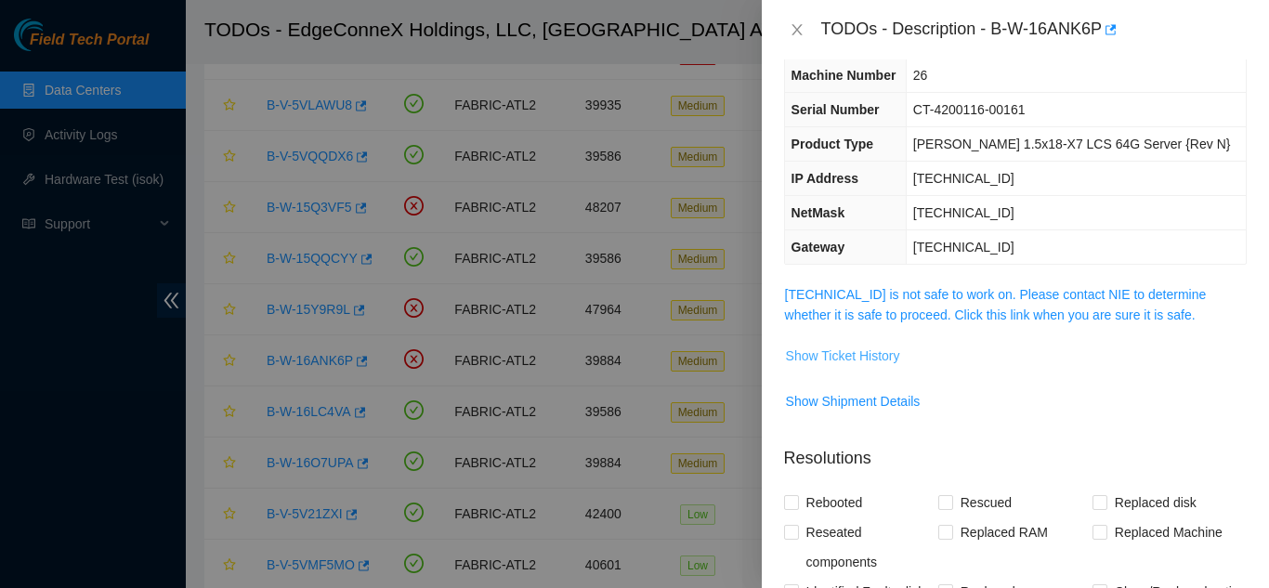
click at [836, 360] on span "Show Ticket History" at bounding box center [843, 356] width 114 height 20
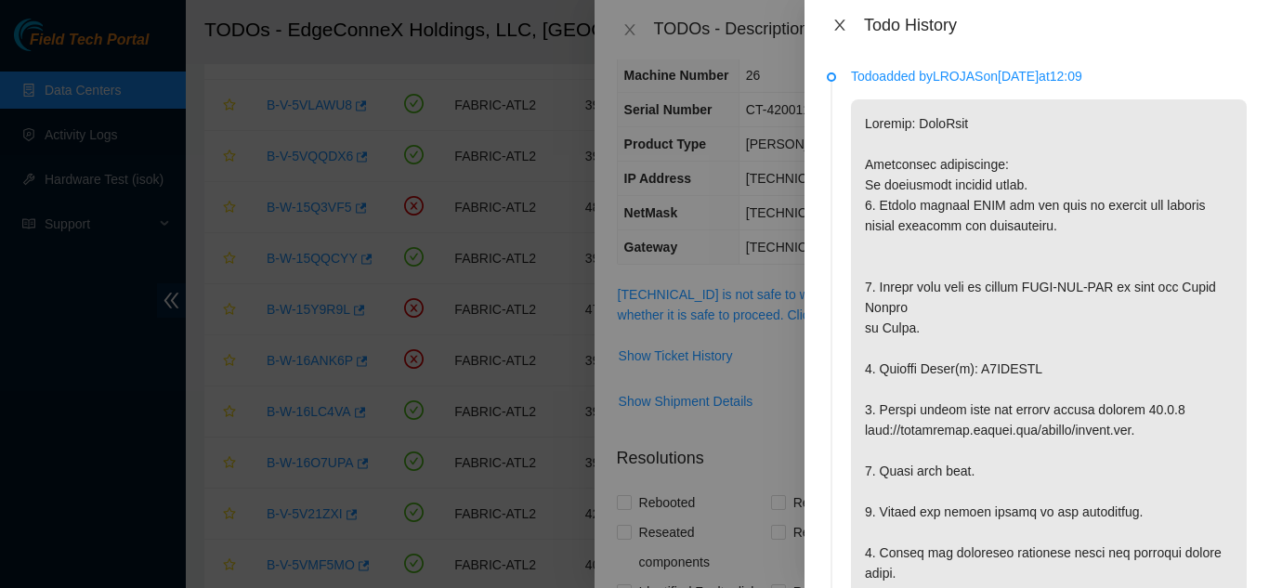
click at [840, 24] on icon "close" at bounding box center [839, 25] width 10 height 11
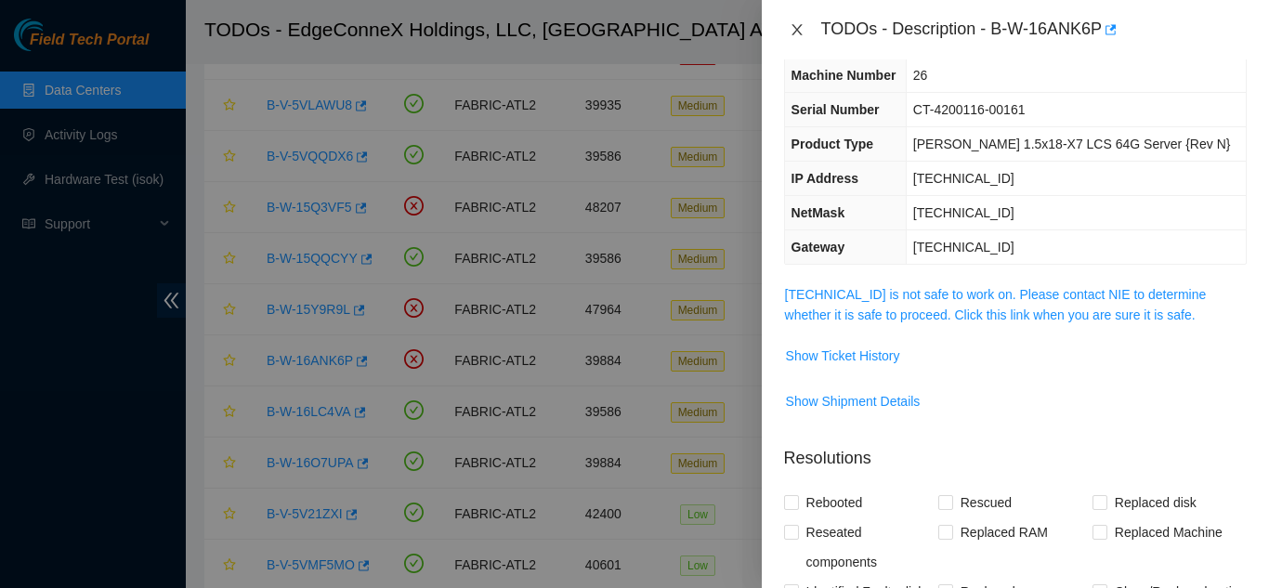
click at [788, 24] on button "Close" at bounding box center [797, 30] width 26 height 18
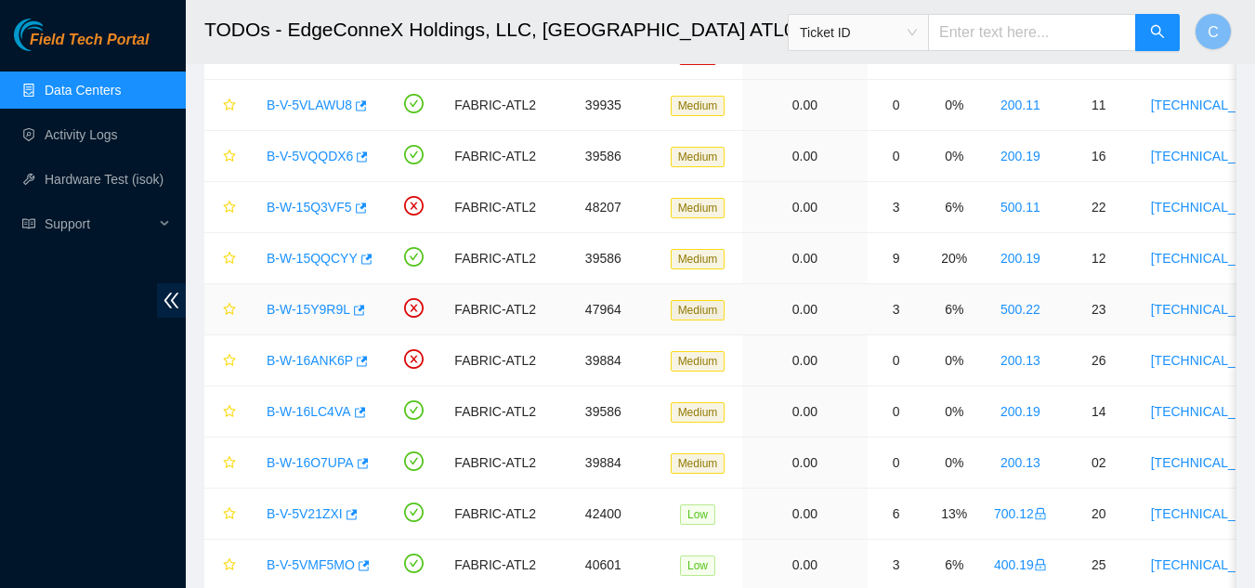
click at [316, 313] on link "B-W-15Y9R9L" at bounding box center [309, 309] width 84 height 15
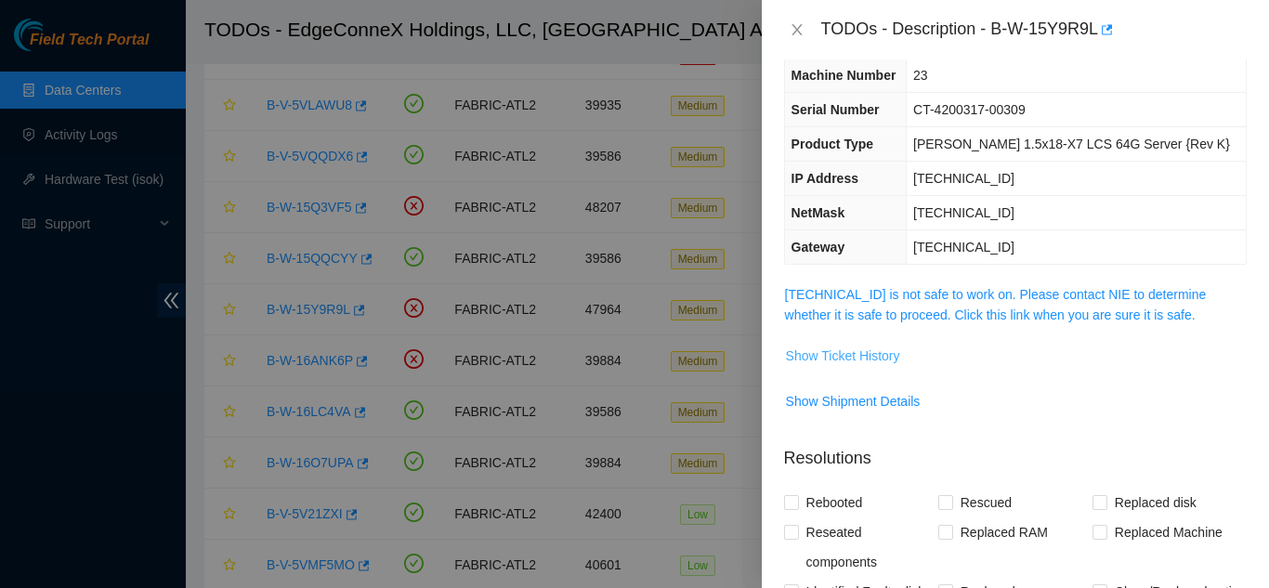
click at [859, 359] on span "Show Ticket History" at bounding box center [843, 356] width 114 height 20
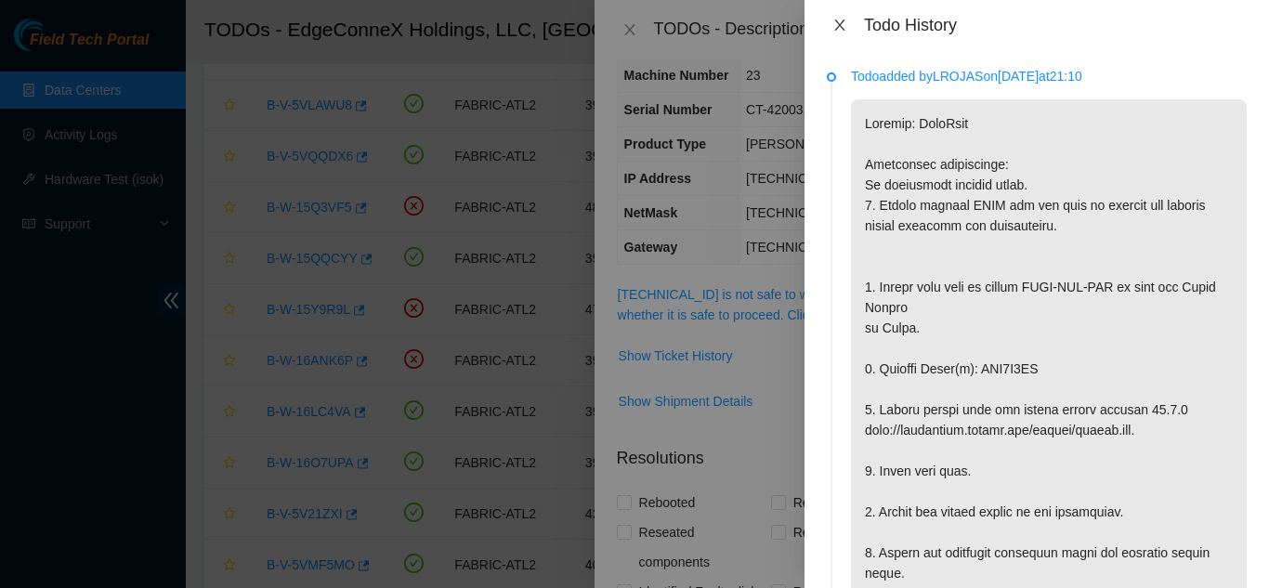
click at [839, 27] on icon "close" at bounding box center [839, 25] width 10 height 11
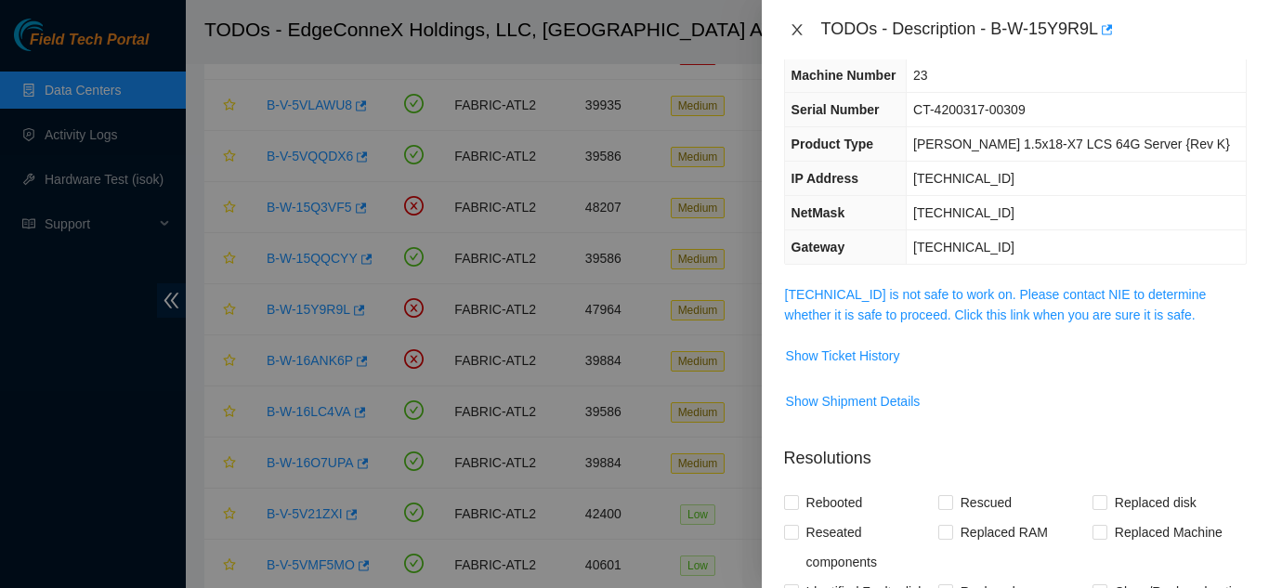
click at [795, 25] on icon "close" at bounding box center [796, 29] width 15 height 15
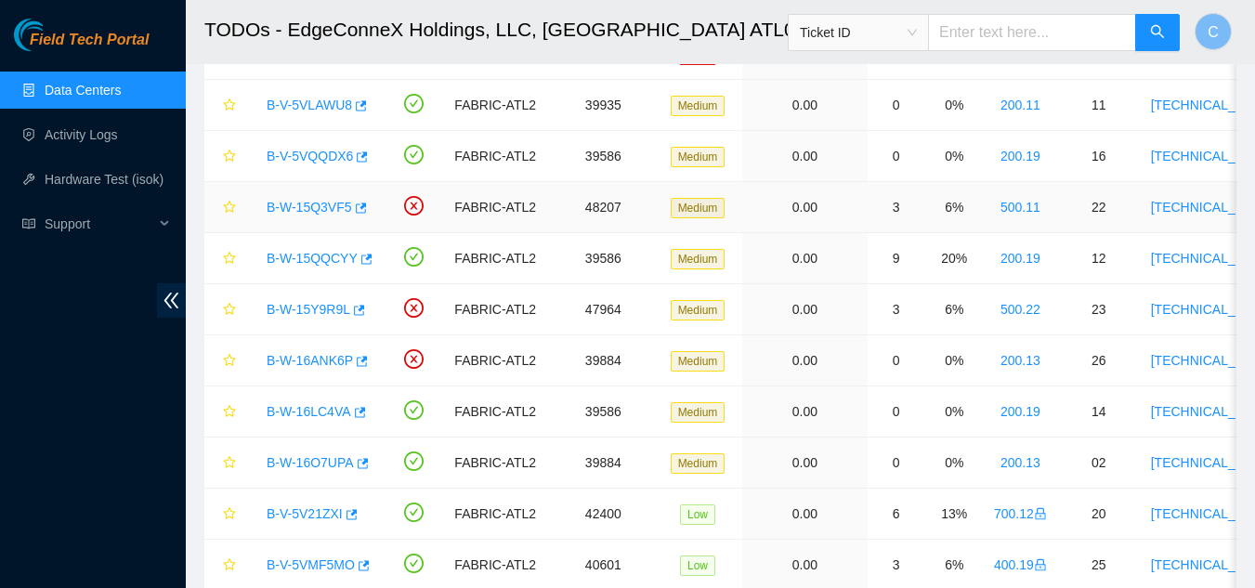
click at [316, 208] on link "B-W-15Q3VF5" at bounding box center [309, 207] width 85 height 15
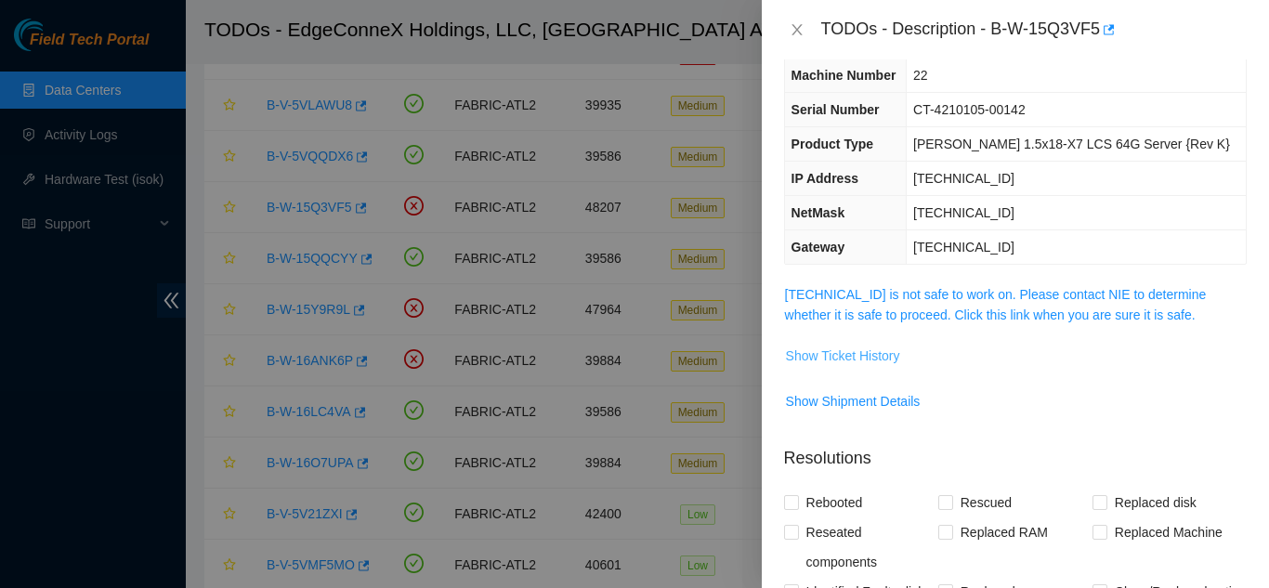
click at [882, 349] on span "Show Ticket History" at bounding box center [843, 356] width 114 height 20
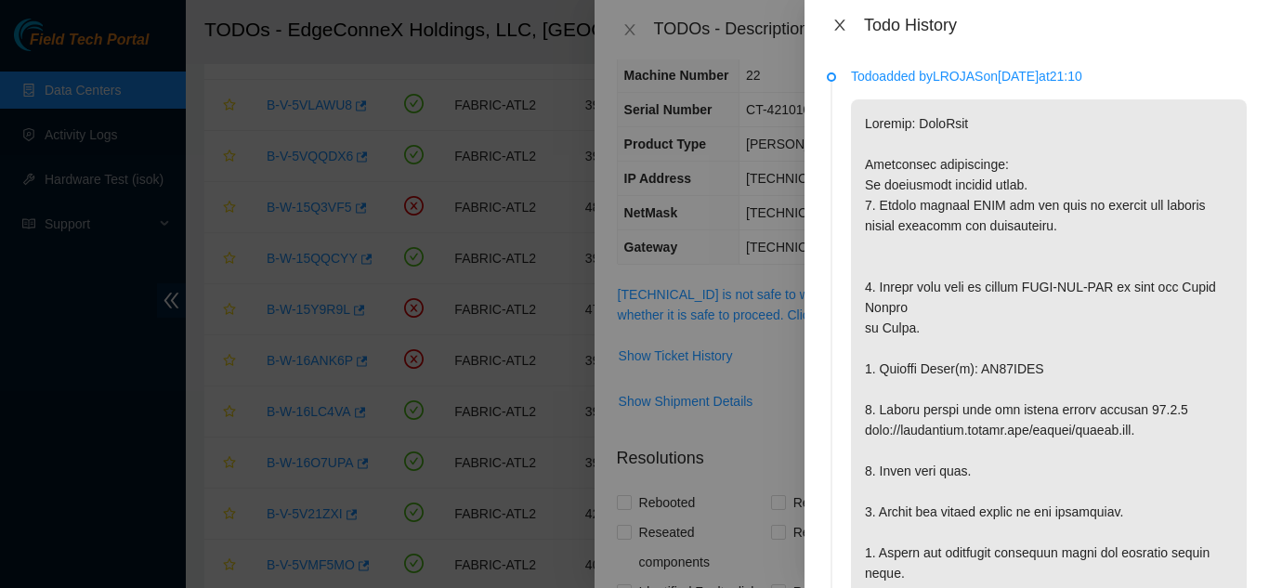
click at [829, 20] on button "Close" at bounding box center [840, 26] width 26 height 18
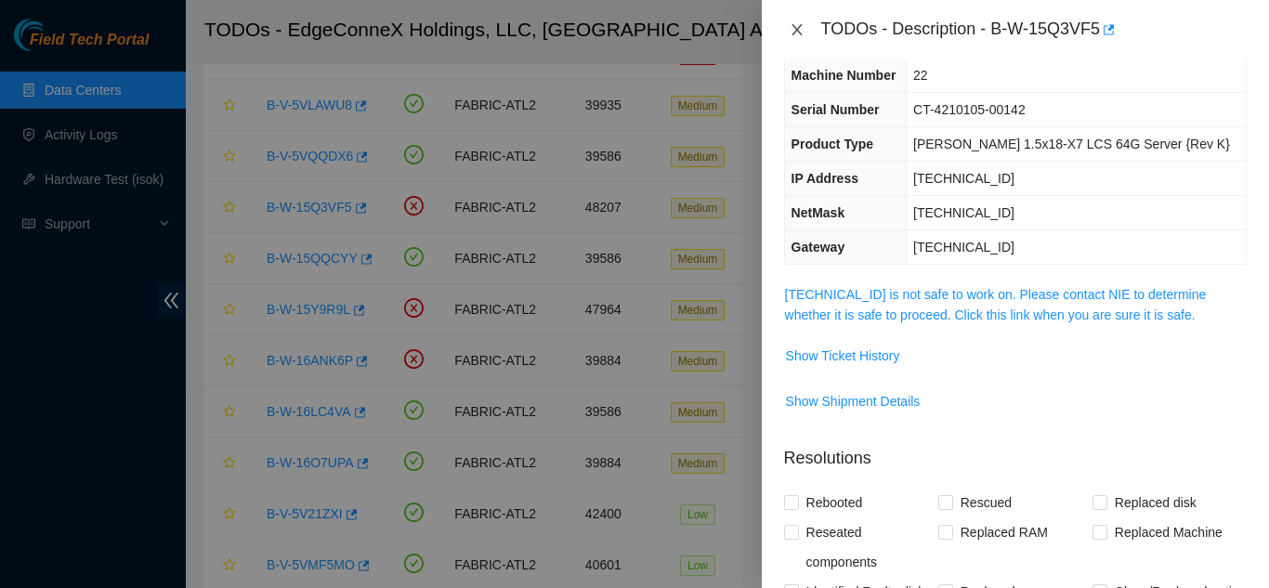
click at [800, 33] on icon "close" at bounding box center [796, 29] width 10 height 11
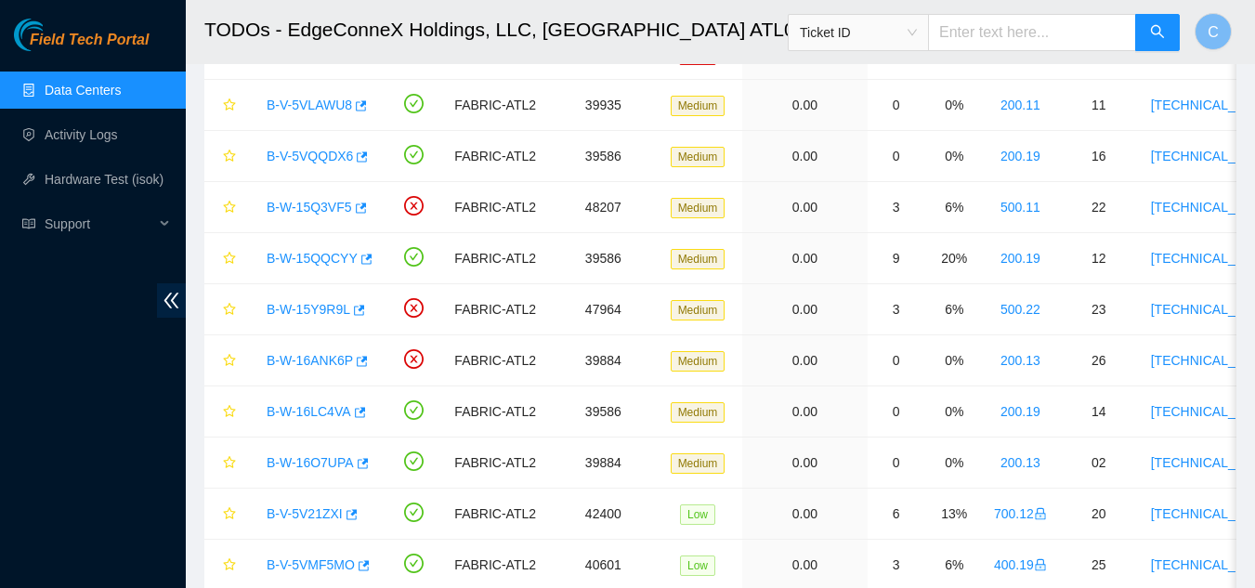
scroll to position [134, 0]
click at [76, 90] on link "Data Centers" at bounding box center [83, 90] width 76 height 15
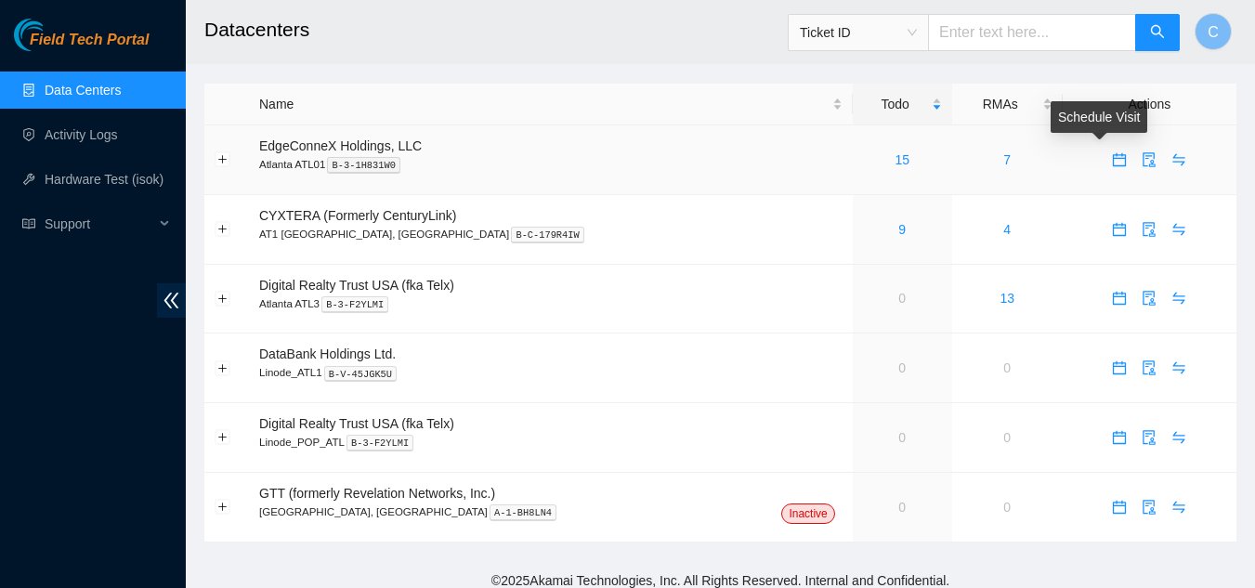
click at [1112, 161] on icon "calendar" at bounding box center [1119, 159] width 15 height 15
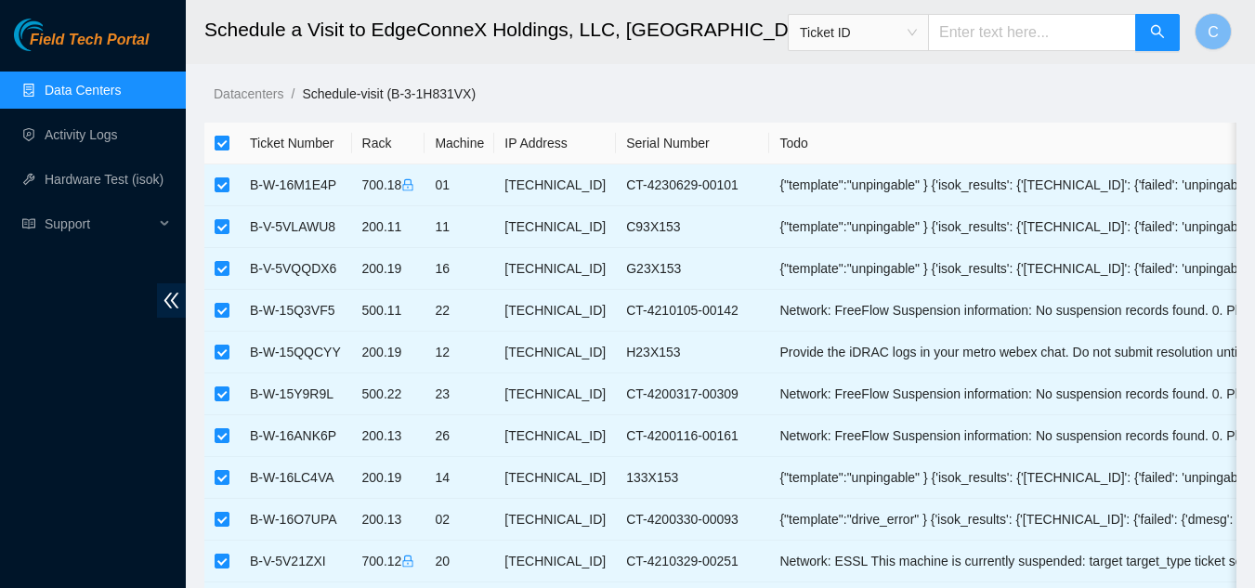
click at [220, 143] on input "checkbox" at bounding box center [222, 143] width 15 height 15
checkbox input "false"
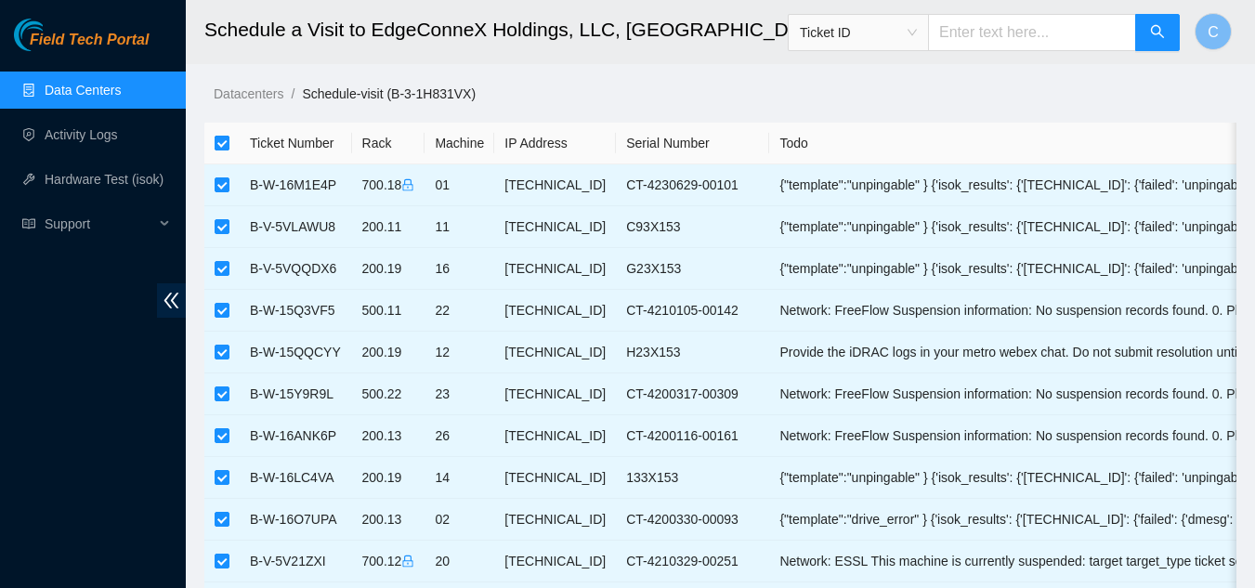
checkbox input "false"
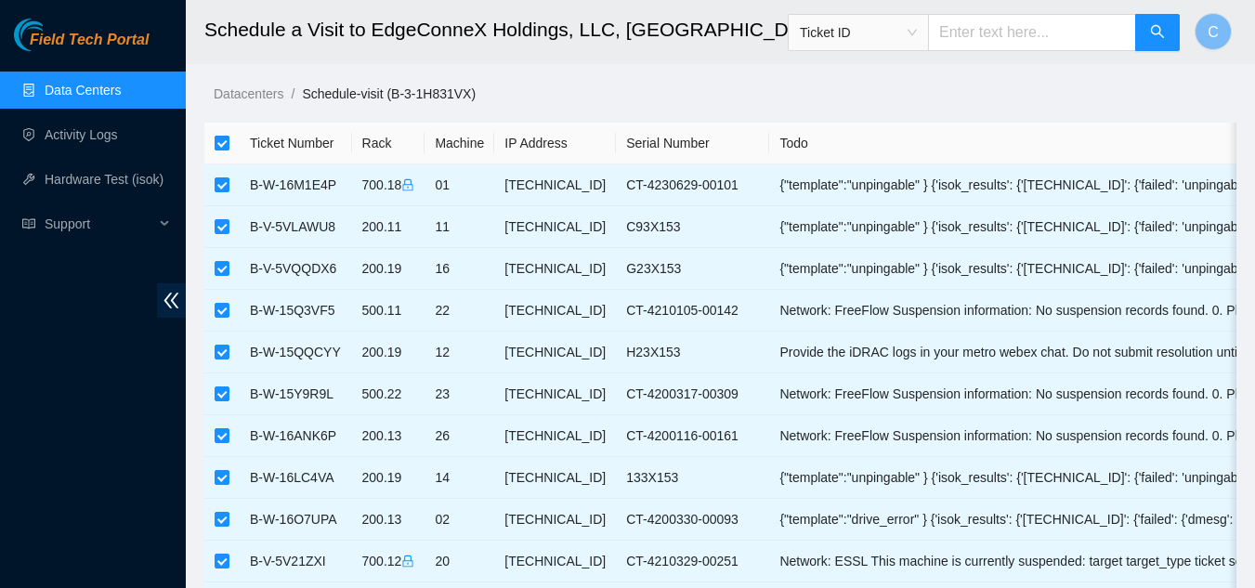
checkbox input "false"
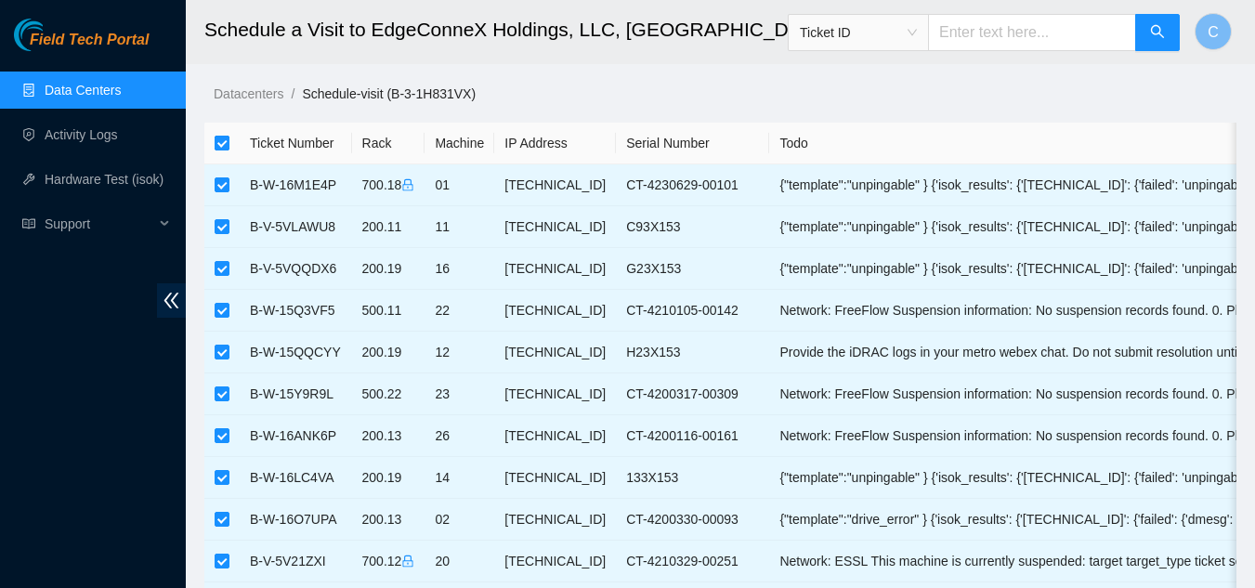
checkbox input "false"
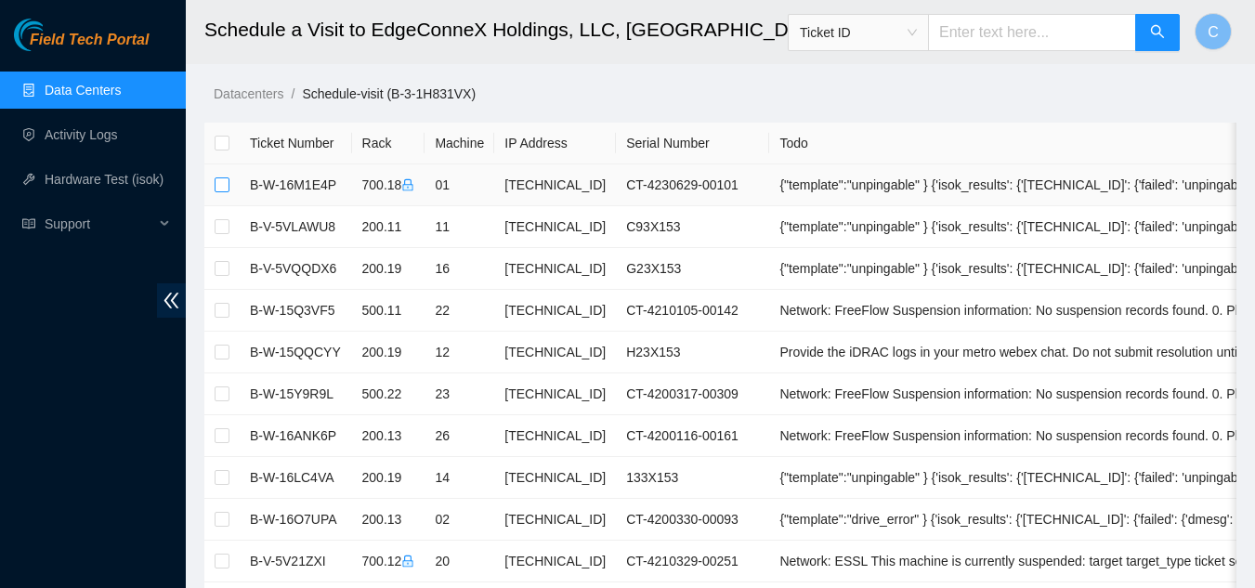
click at [226, 185] on input "checkbox" at bounding box center [222, 184] width 15 height 15
checkbox input "true"
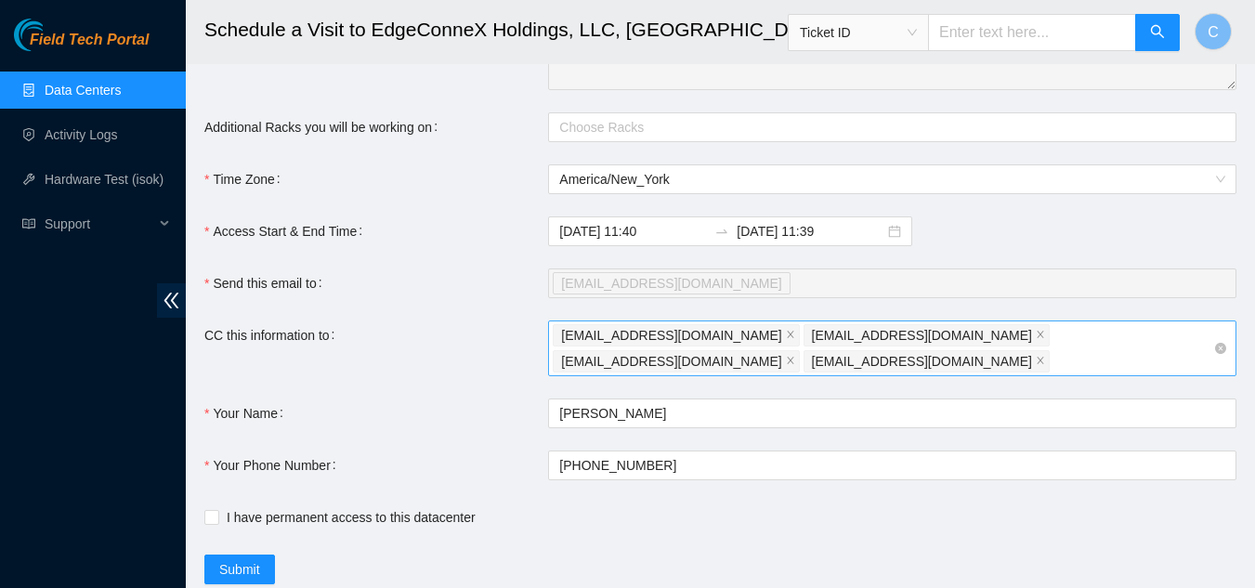
scroll to position [836, 0]
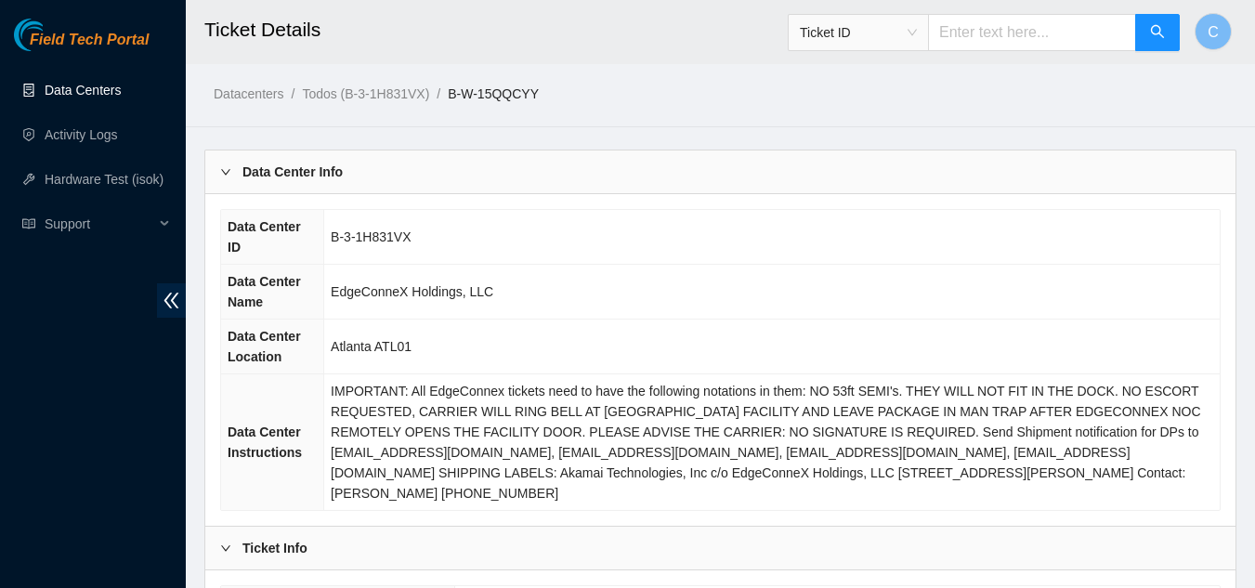
click at [90, 89] on link "Data Centers" at bounding box center [83, 90] width 76 height 15
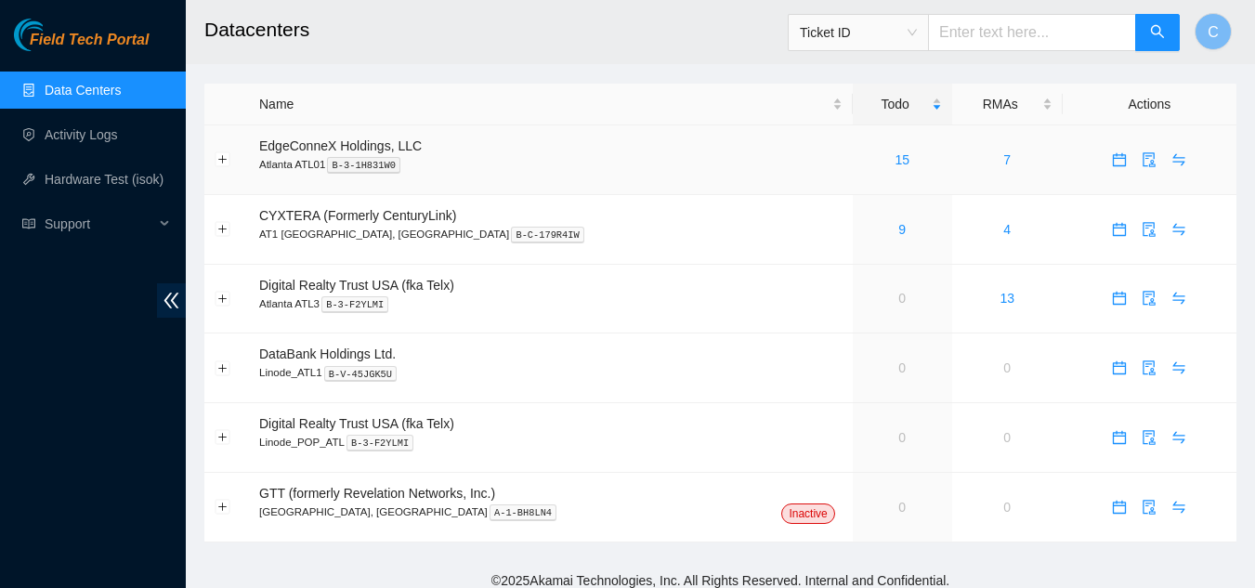
click at [863, 165] on div "15" at bounding box center [902, 160] width 79 height 20
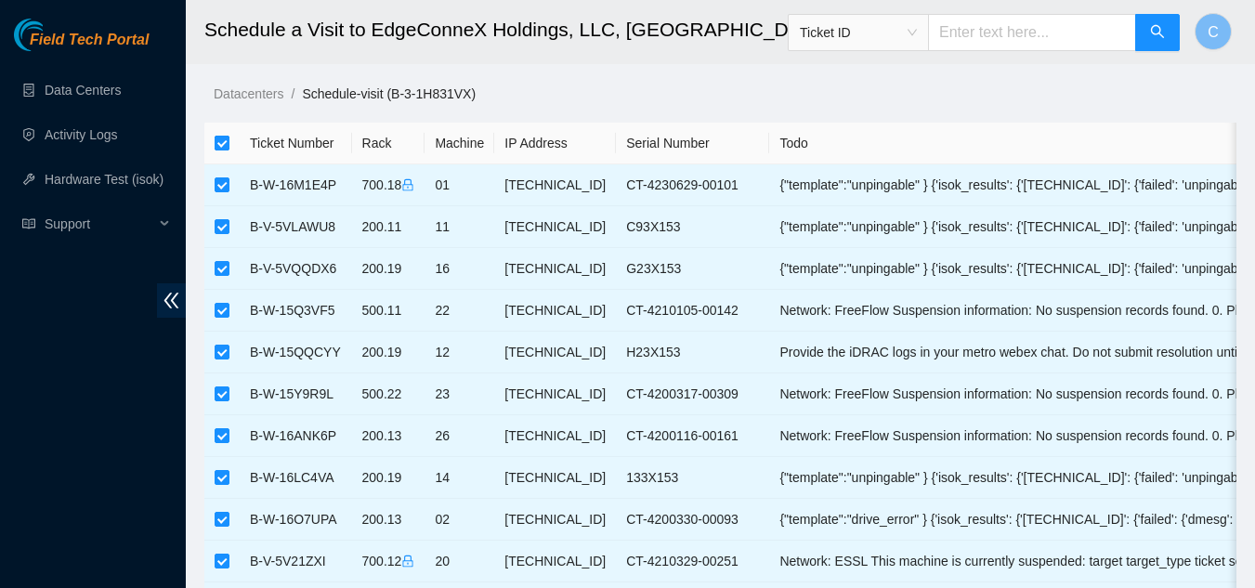
click at [222, 140] on input "checkbox" at bounding box center [222, 143] width 15 height 15
checkbox input "false"
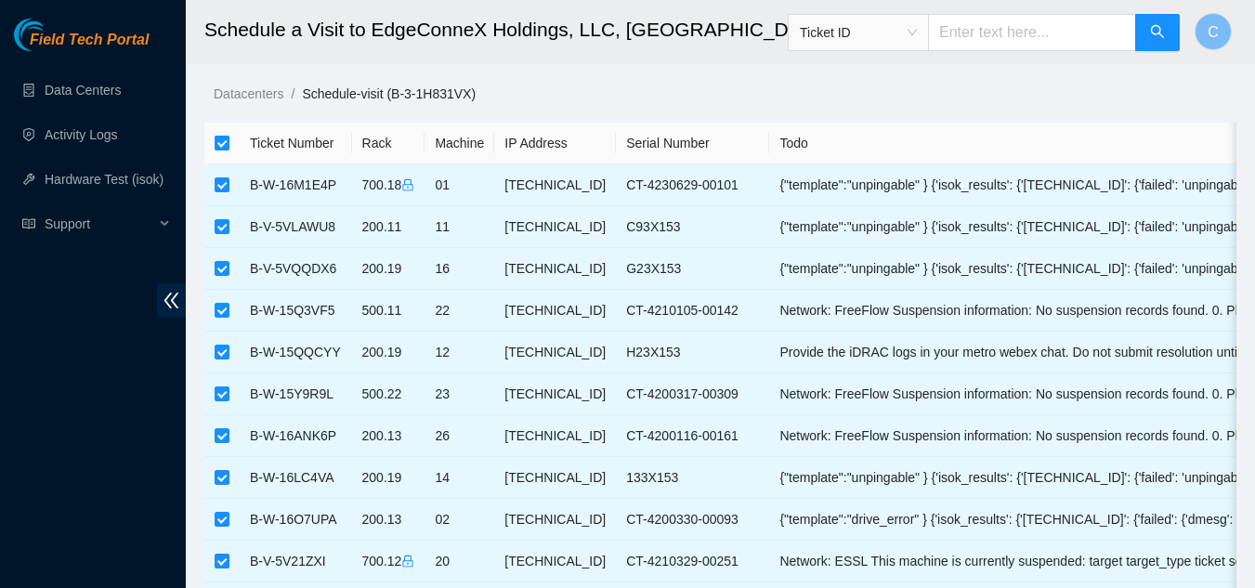
checkbox input "false"
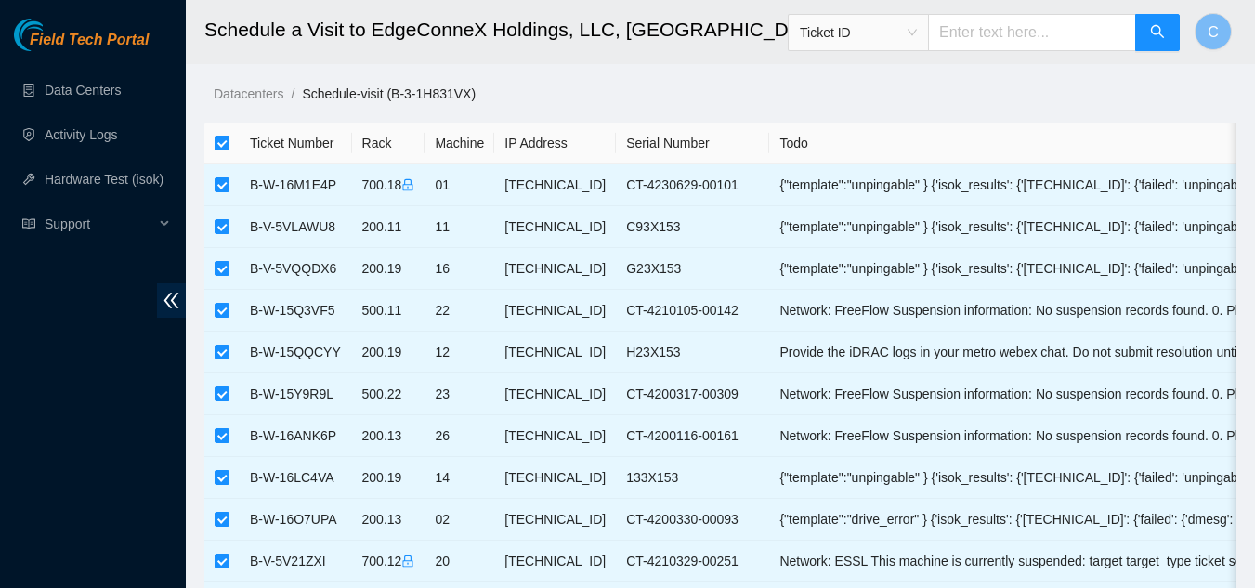
checkbox input "false"
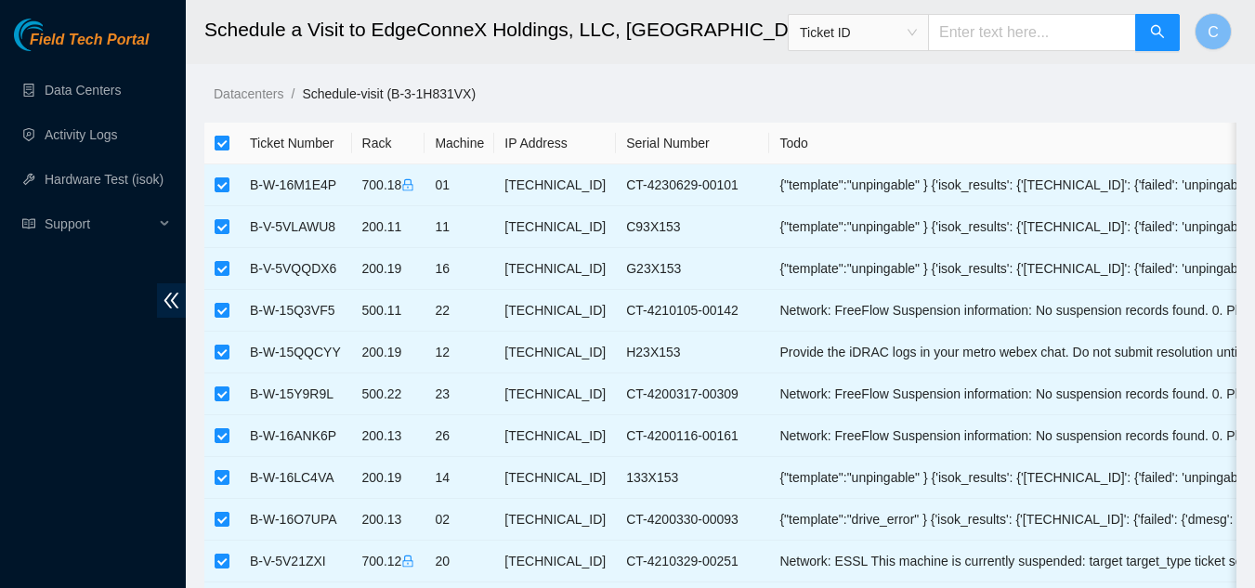
checkbox input "false"
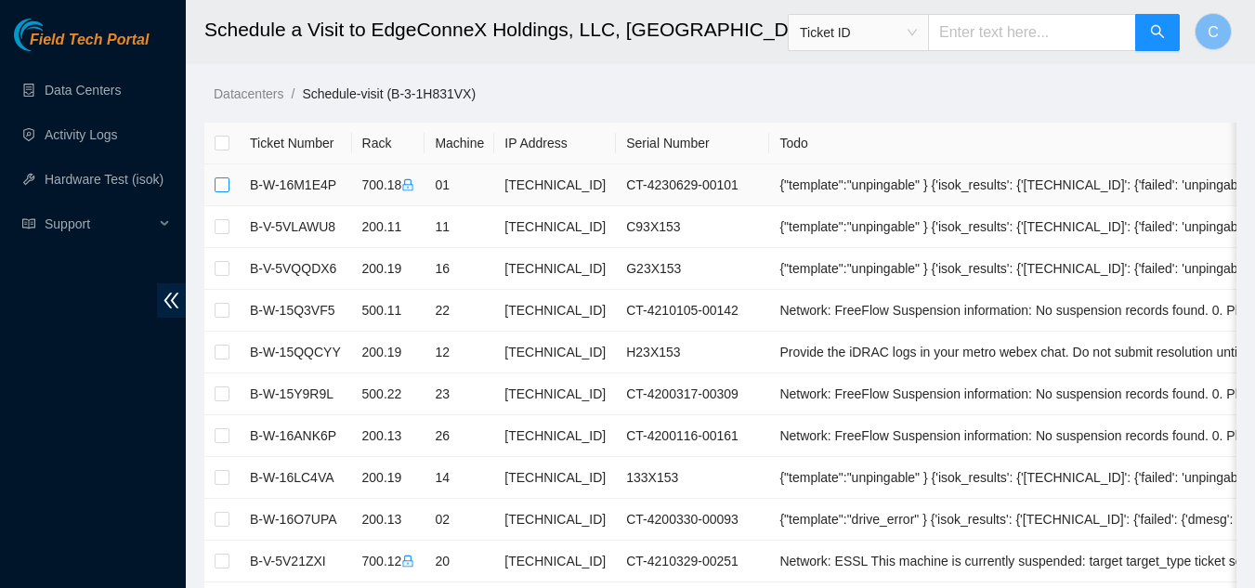
click at [219, 183] on input "checkbox" at bounding box center [222, 184] width 15 height 15
checkbox input "true"
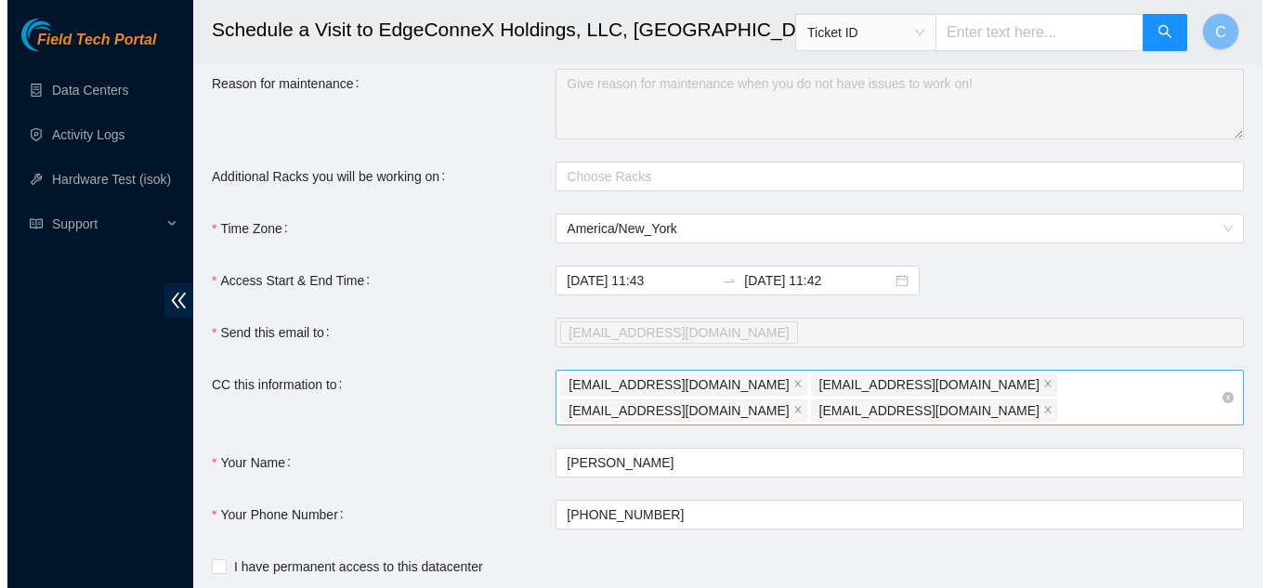
scroll to position [794, 0]
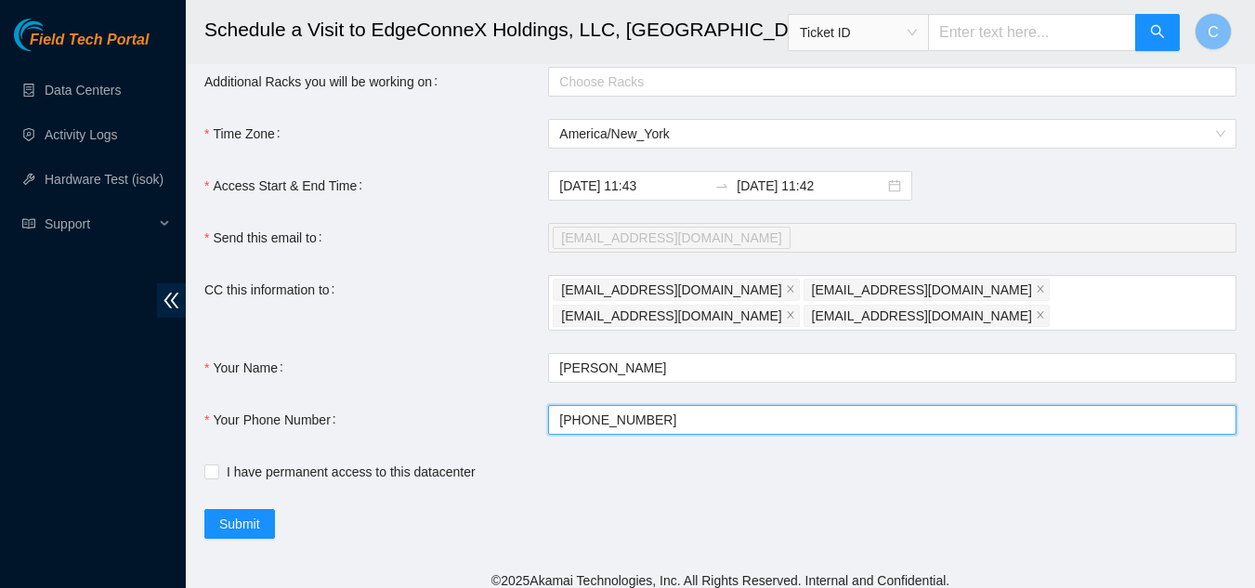
click at [693, 406] on input "+1908-590-0782" at bounding box center [892, 420] width 688 height 30
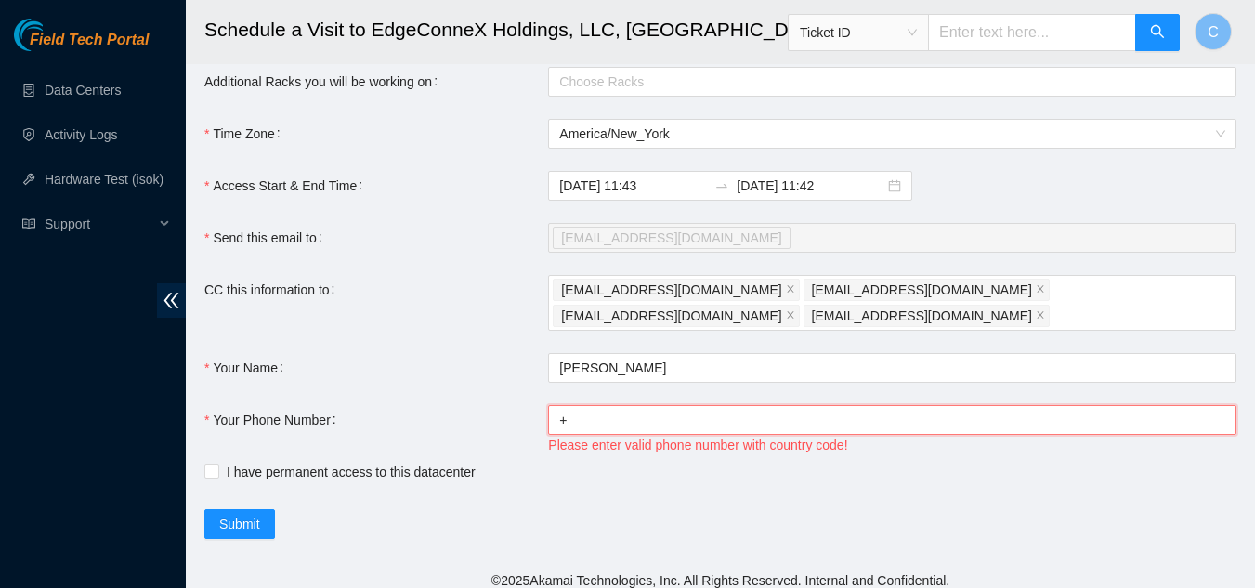
type input "+14046554963"
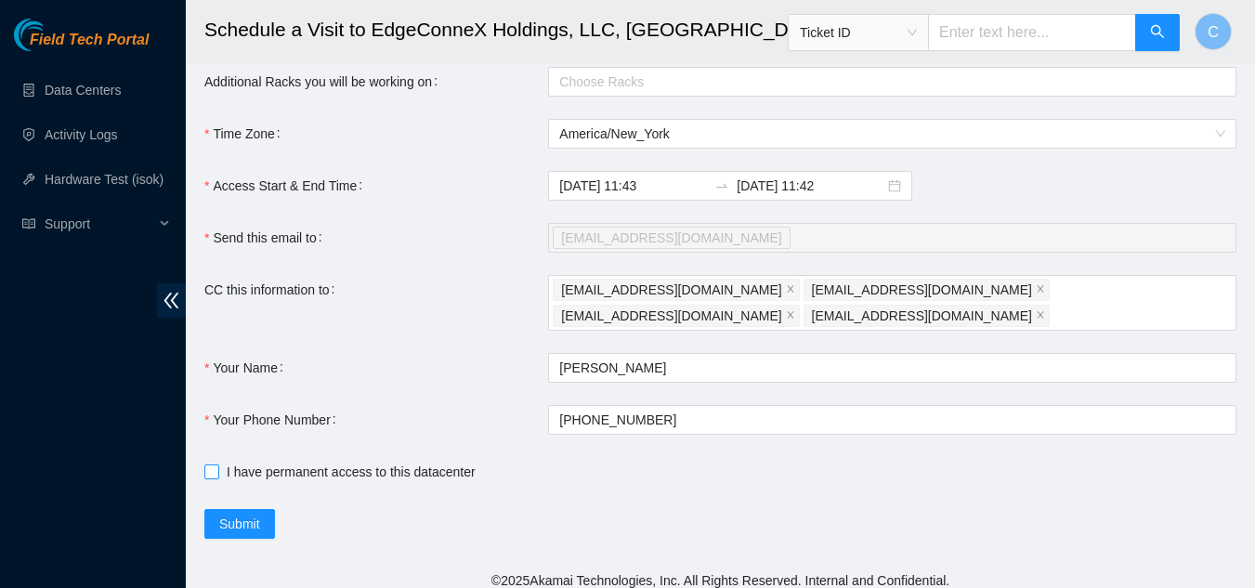
click at [208, 464] on input "I have permanent access to this datacenter" at bounding box center [210, 470] width 13 height 13
checkbox input "true"
click at [243, 515] on span "Submit" at bounding box center [239, 524] width 41 height 20
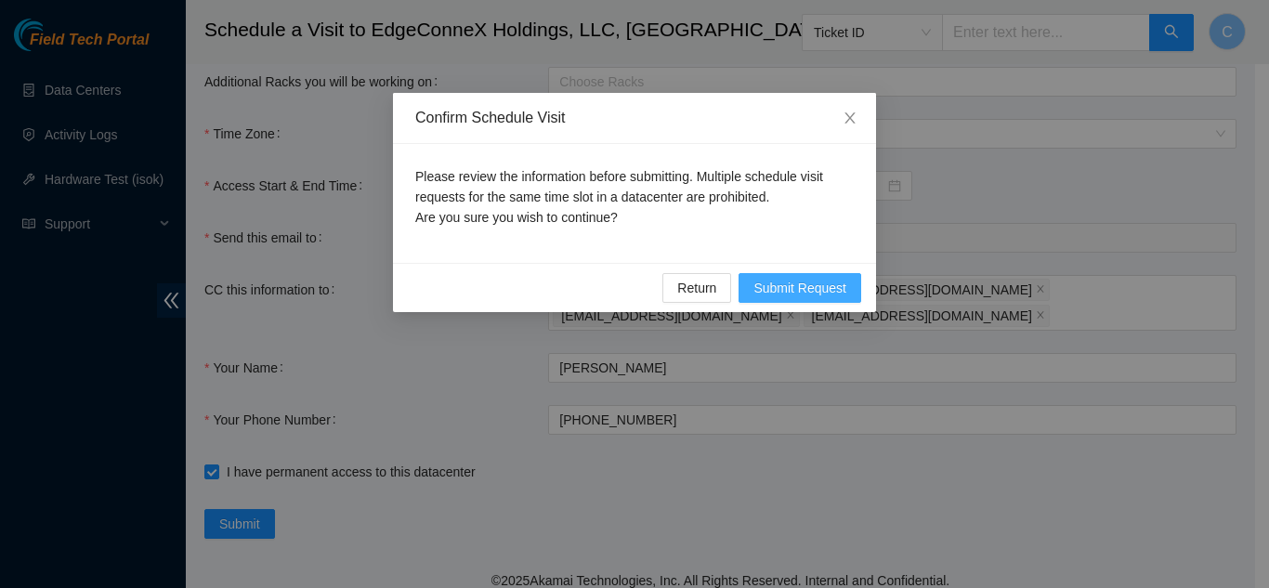
click at [814, 294] on span "Submit Request" at bounding box center [799, 288] width 93 height 20
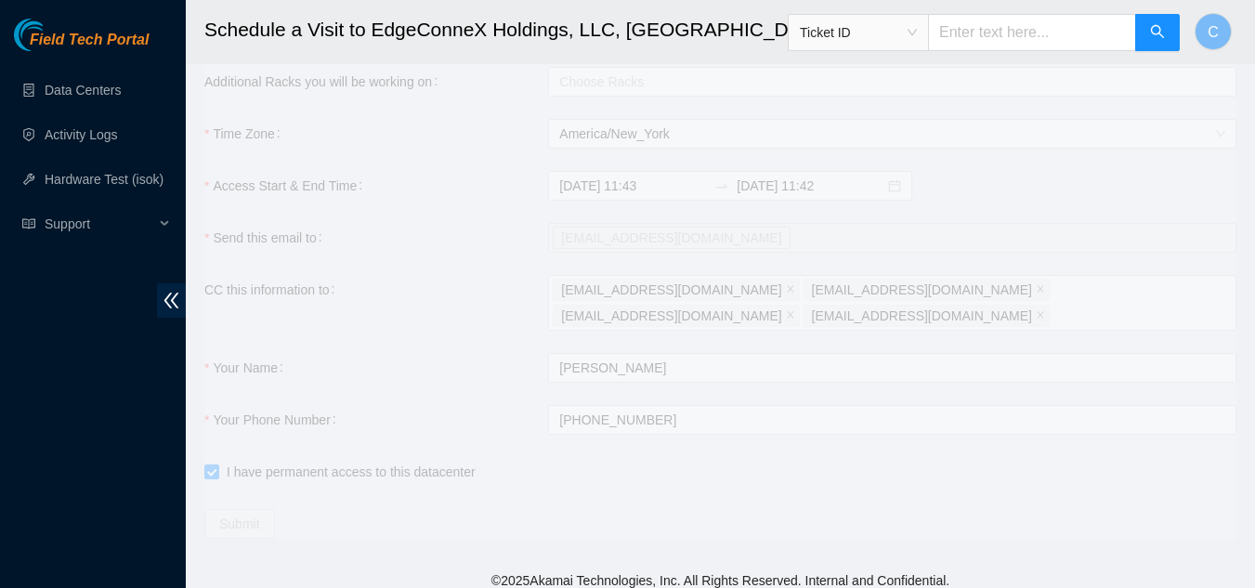
type input "2025-09-22 11:44"
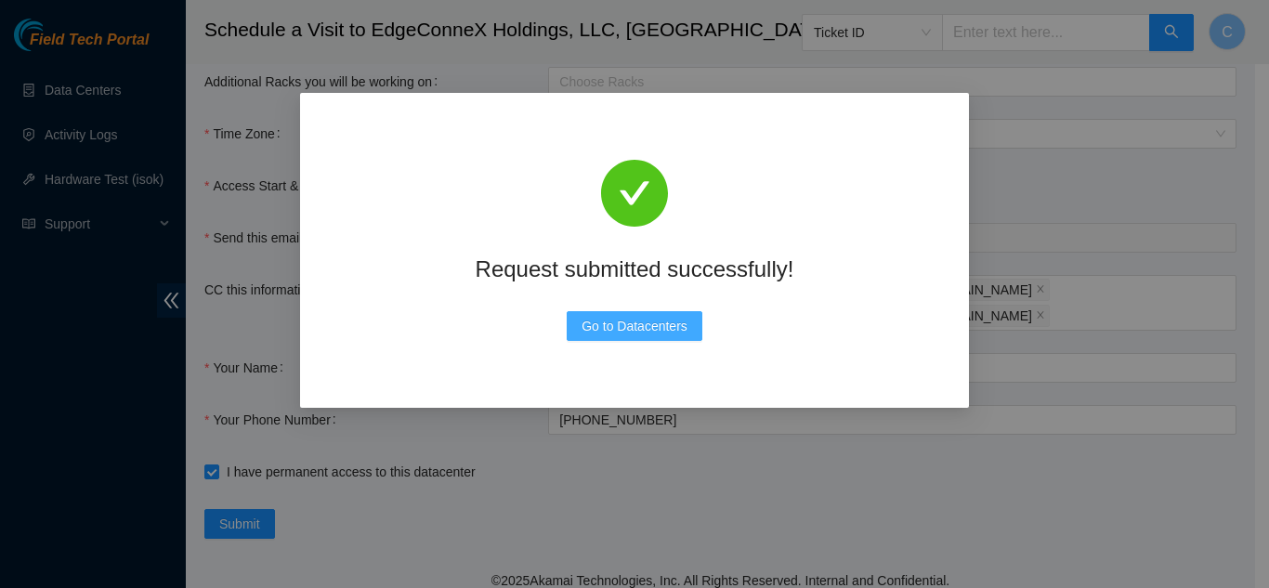
click at [630, 336] on span "Go to Datacenters" at bounding box center [634, 326] width 106 height 20
